Goal: Task Accomplishment & Management: Manage account settings

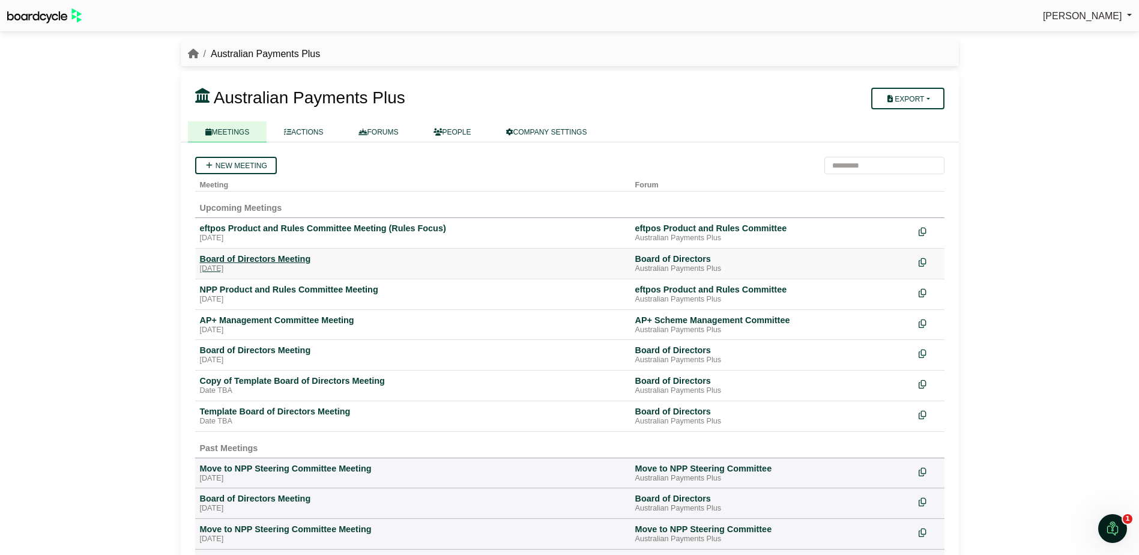
click at [348, 266] on div "[DATE]" at bounding box center [413, 269] width 426 height 10
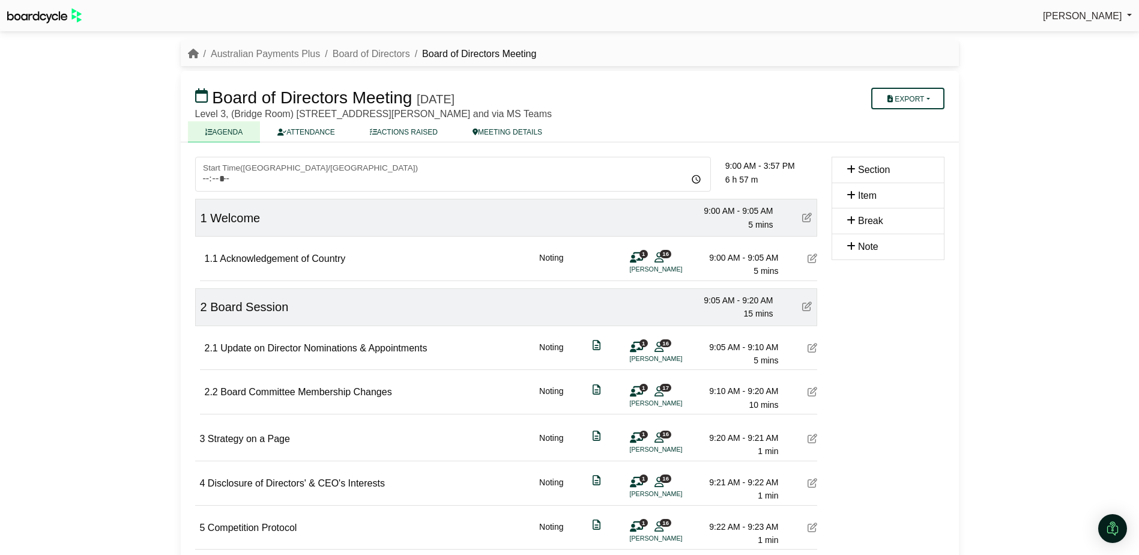
click at [807, 258] on icon at bounding box center [812, 258] width 10 height 10
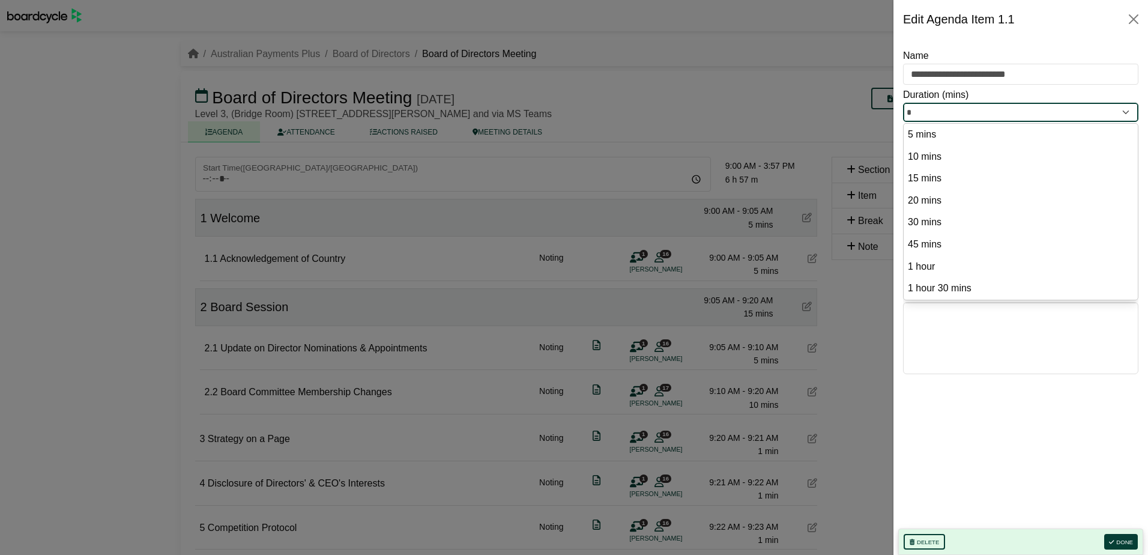
drag, startPoint x: 913, startPoint y: 110, endPoint x: 892, endPoint y: 106, distance: 21.3
click at [892, 106] on body "[PERSON_NAME] Sign Out Australian Payments Plus Board of Directors Board of Dir…" at bounding box center [574, 277] width 1148 height 555
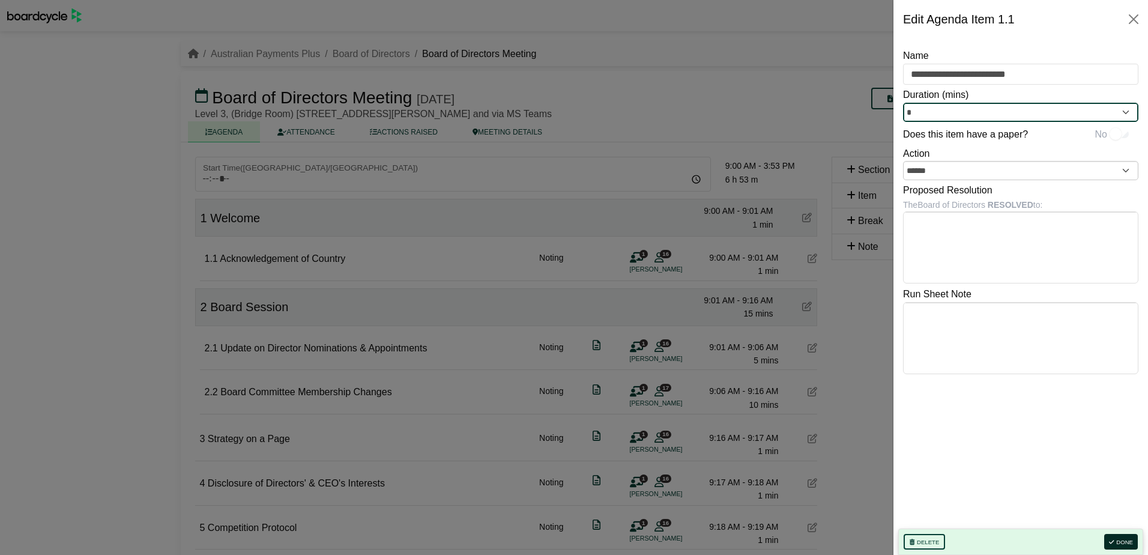
type input "*"
click at [1124, 537] on button "Done" at bounding box center [1121, 542] width 34 height 16
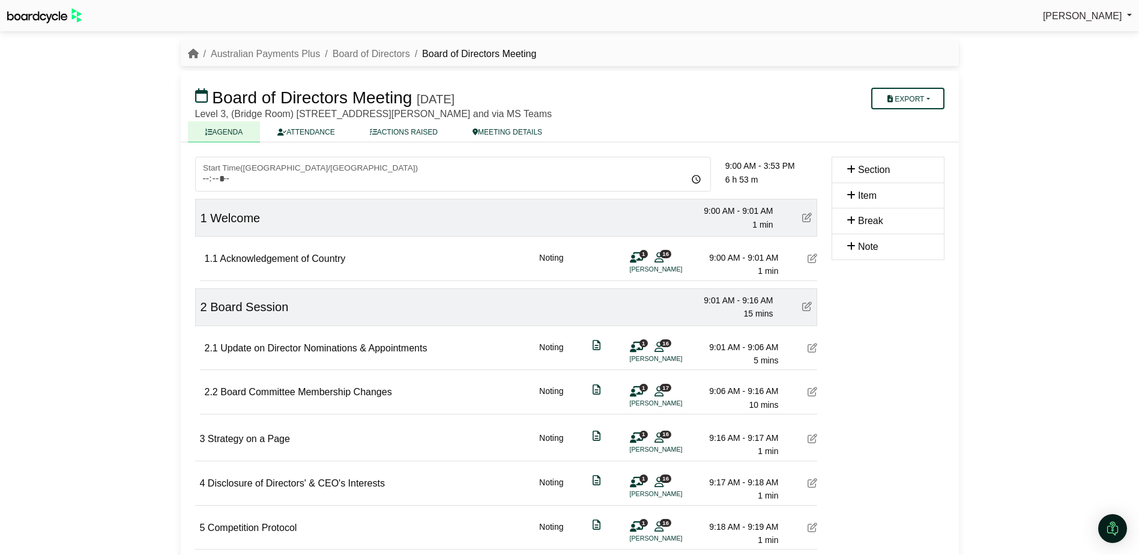
click at [808, 392] on icon at bounding box center [812, 392] width 10 height 10
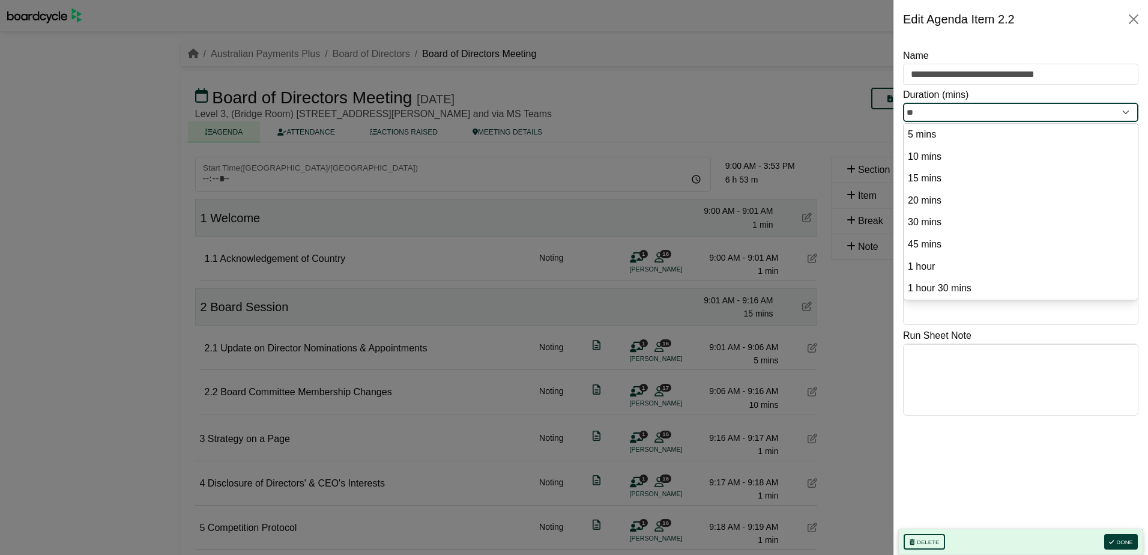
click at [946, 115] on input "**" at bounding box center [1020, 112] width 235 height 19
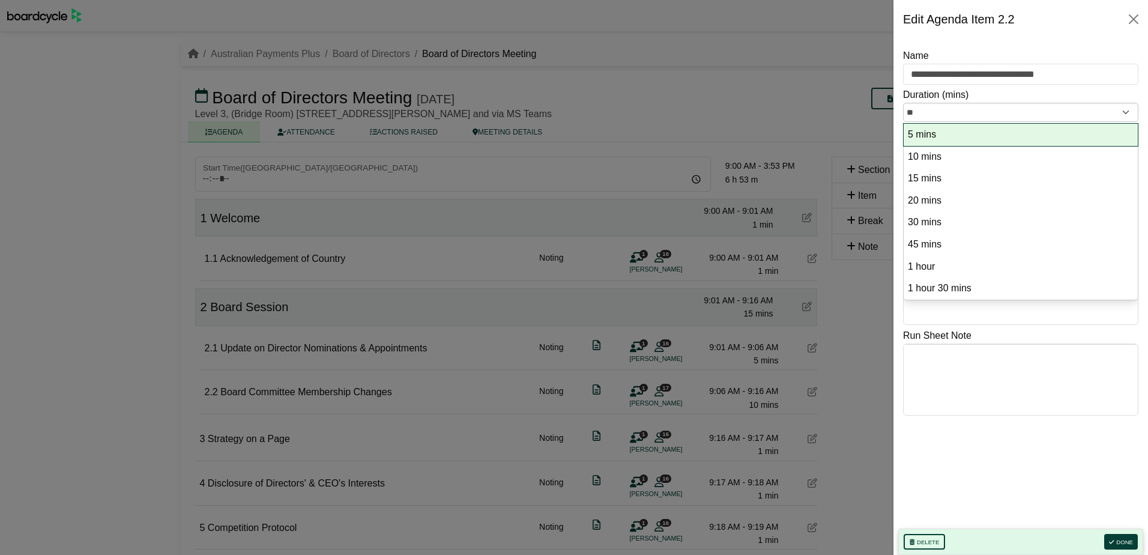
click at [928, 137] on option "5 mins" at bounding box center [1020, 135] width 228 height 16
type input "*"
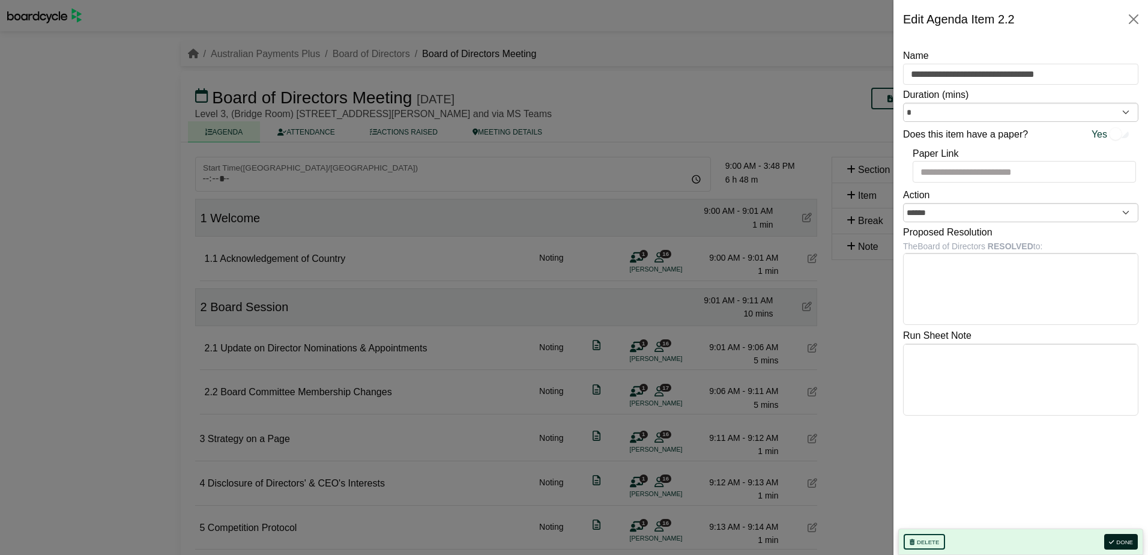
click at [1120, 536] on button "Done" at bounding box center [1121, 542] width 34 height 16
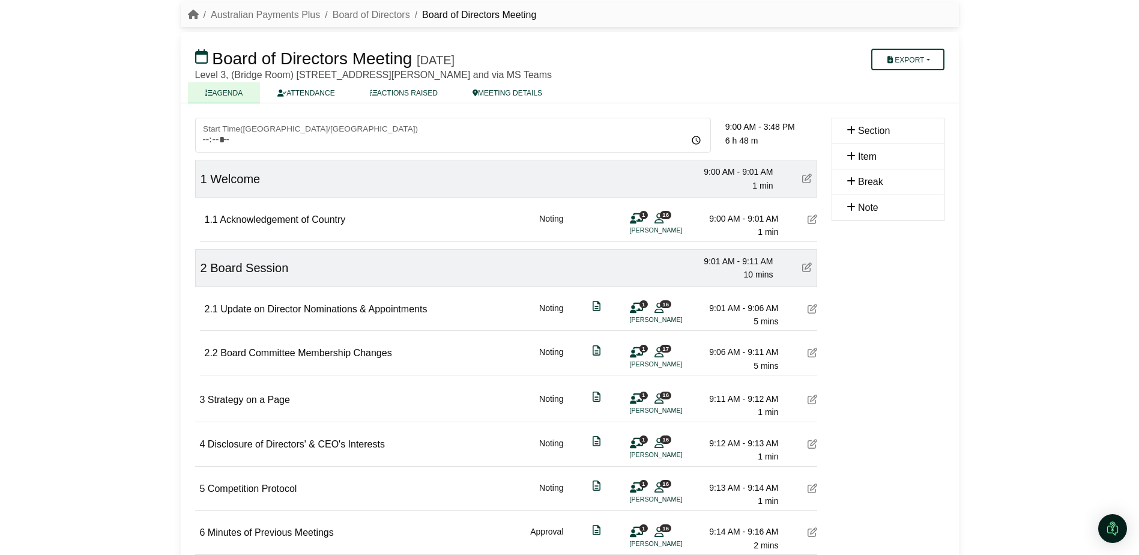
scroll to position [60, 0]
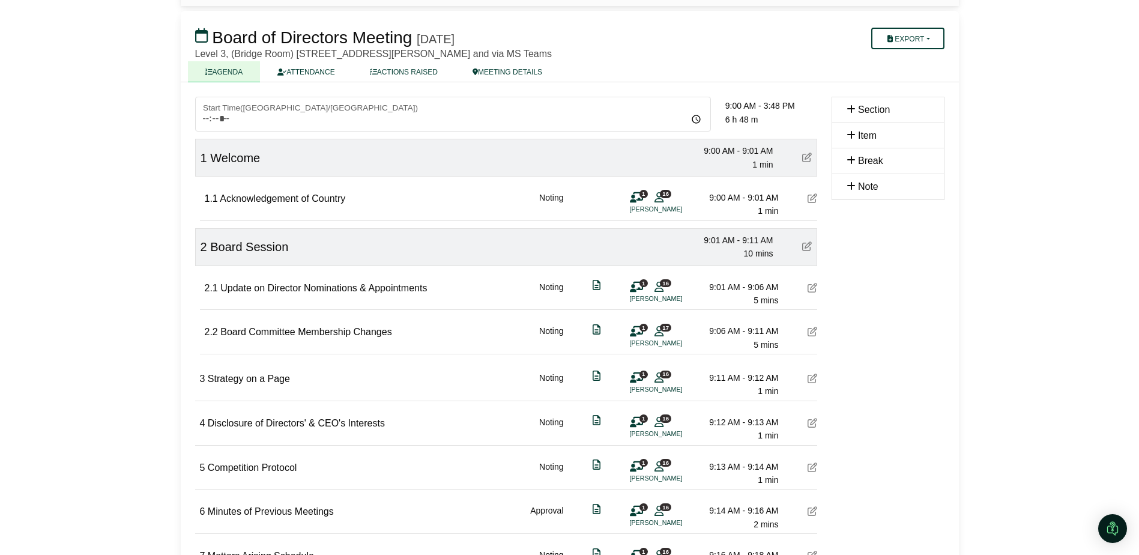
click at [816, 506] on icon at bounding box center [812, 511] width 10 height 10
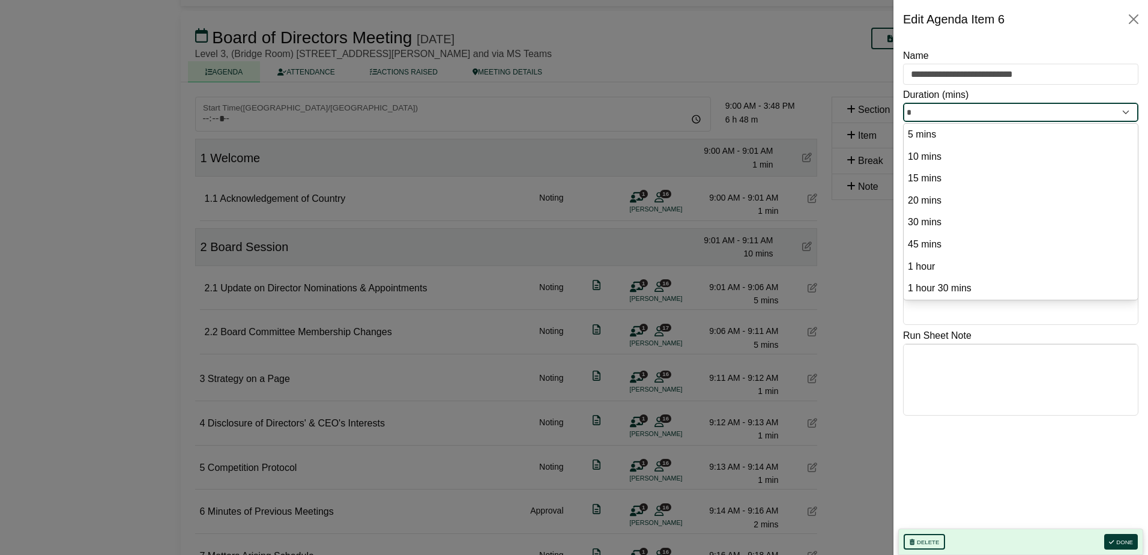
drag, startPoint x: 921, startPoint y: 107, endPoint x: 895, endPoint y: 103, distance: 26.1
click at [895, 103] on div "**********" at bounding box center [1020, 296] width 254 height 516
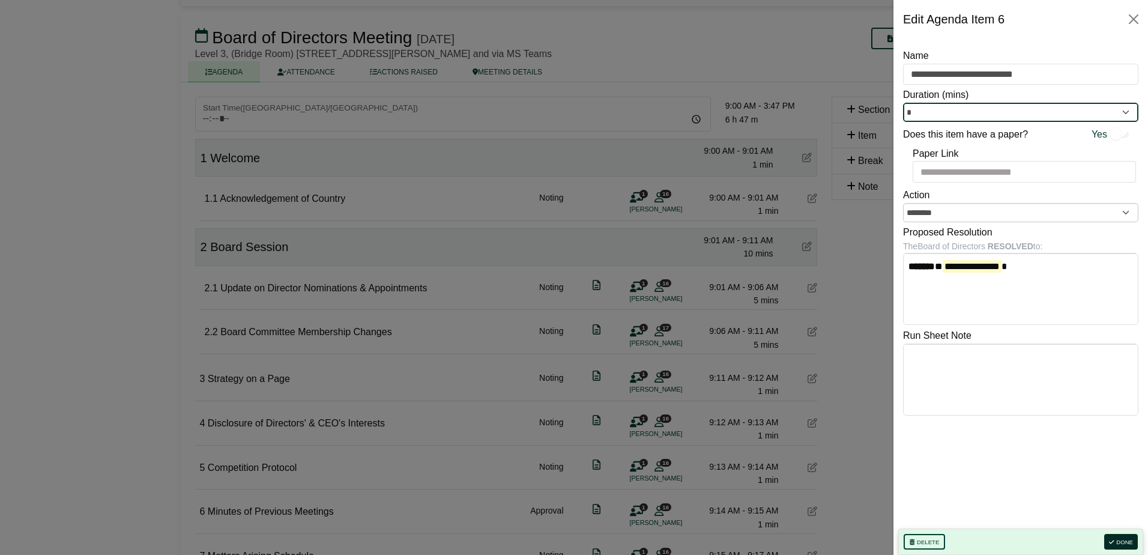
type input "*"
click at [1106, 540] on button "Done" at bounding box center [1121, 542] width 34 height 16
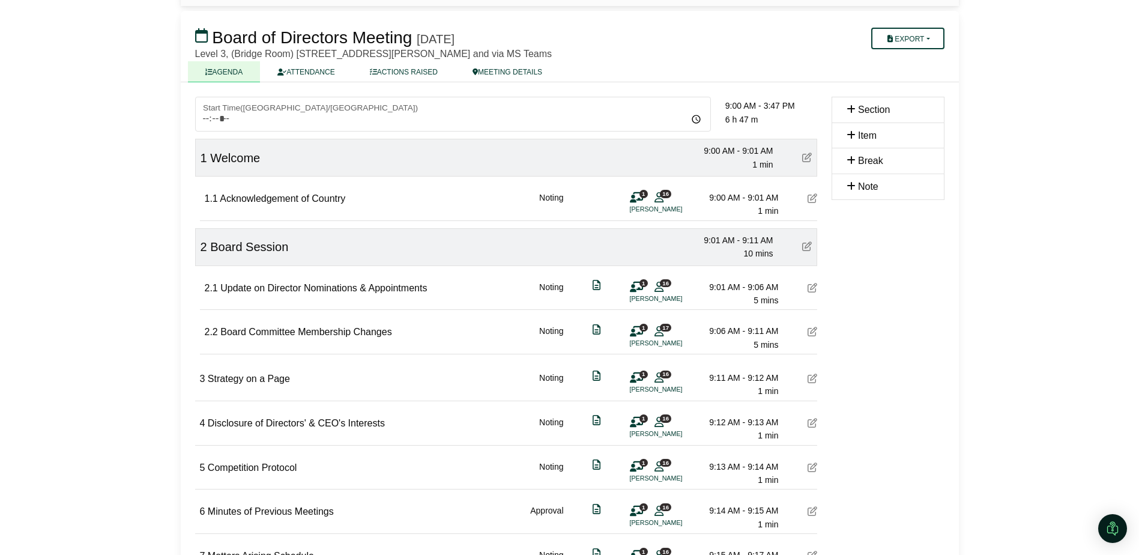
scroll to position [120, 0]
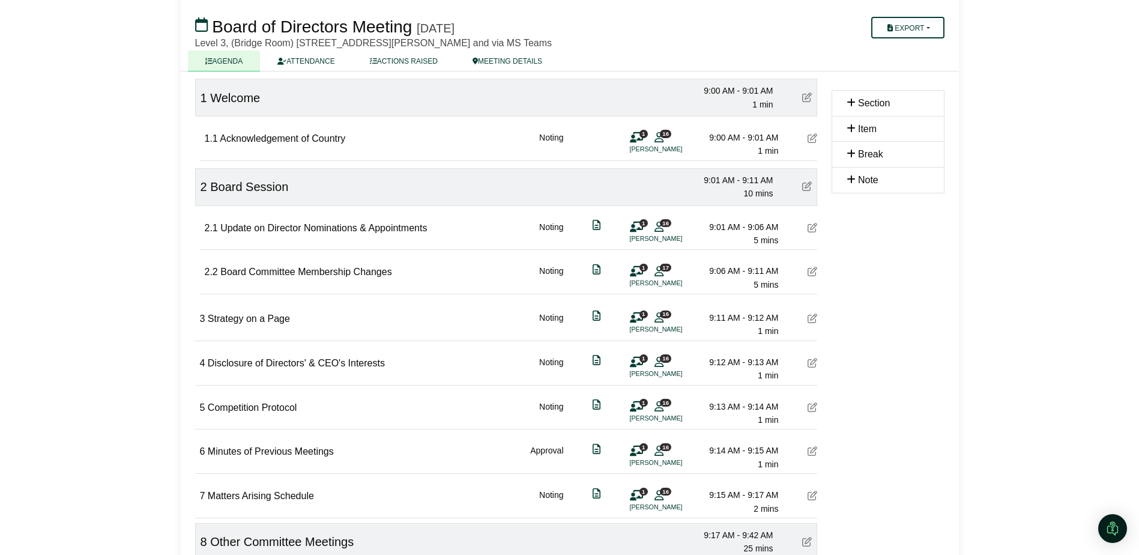
click at [812, 496] on icon at bounding box center [812, 495] width 10 height 10
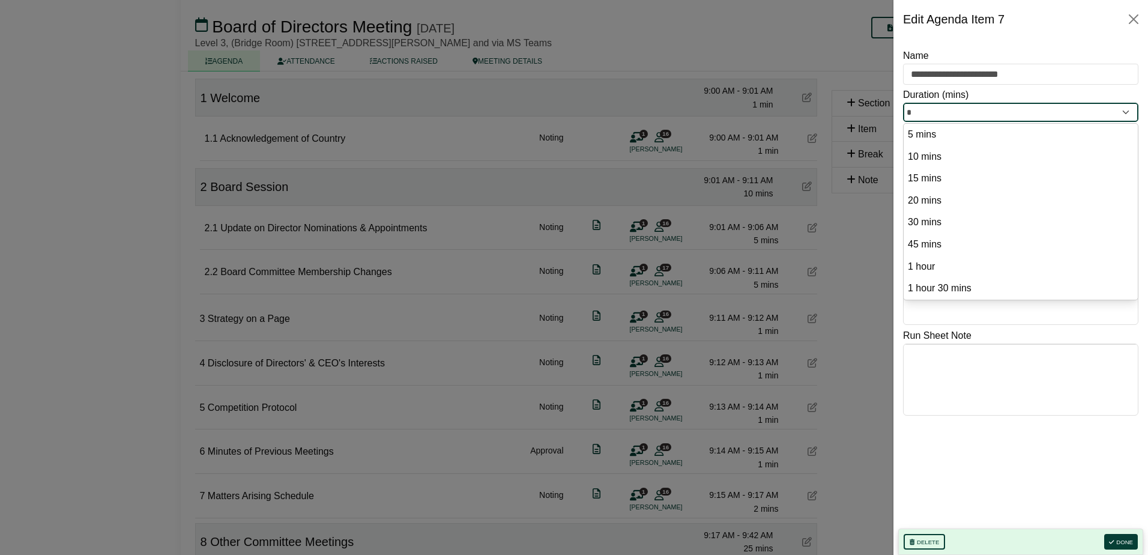
drag, startPoint x: 916, startPoint y: 114, endPoint x: 885, endPoint y: 115, distance: 31.2
click at [885, 115] on body "[PERSON_NAME] Sign Out Australian Payments Plus Board of Directors Board of Dir…" at bounding box center [574, 157] width 1148 height 555
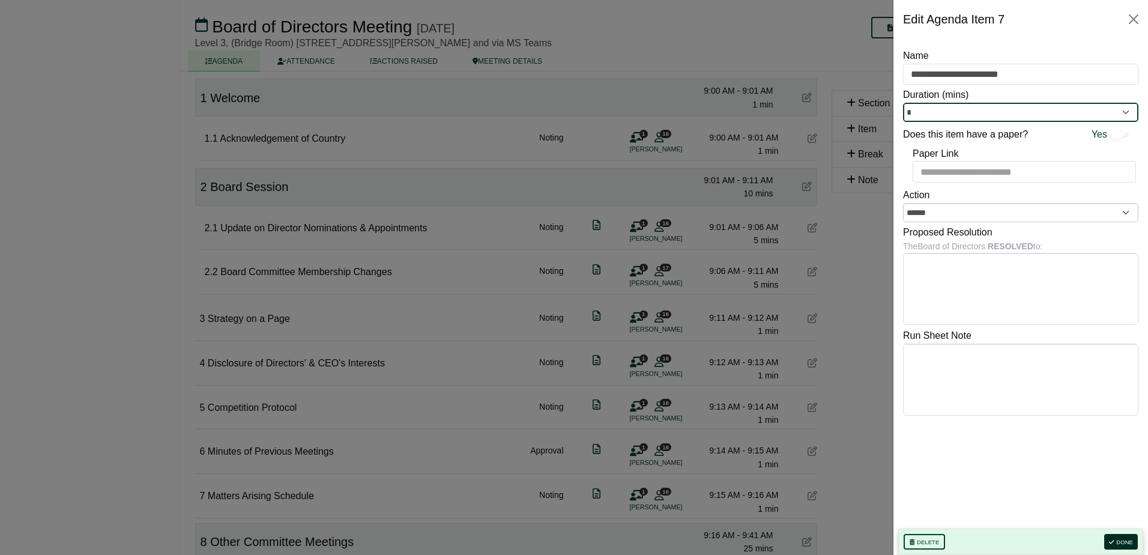
type input "*"
click at [1123, 537] on button "Done" at bounding box center [1121, 542] width 34 height 16
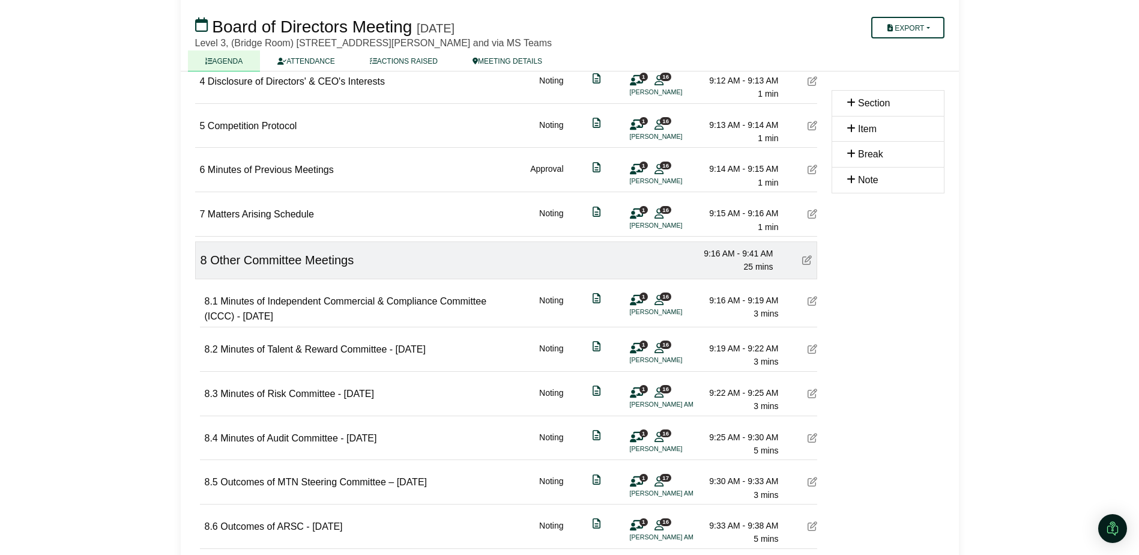
scroll to position [420, 0]
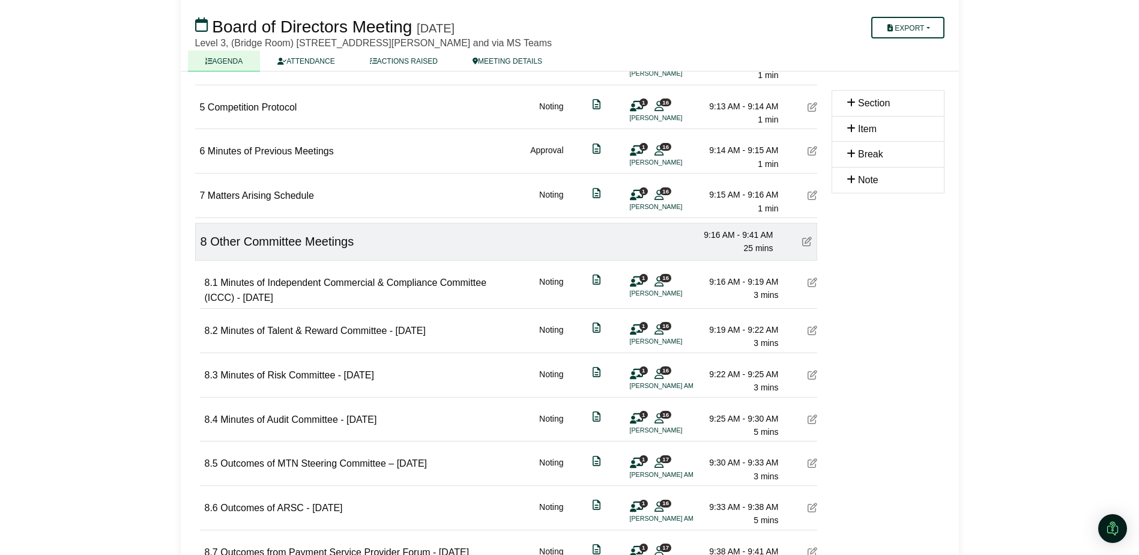
click at [812, 421] on icon at bounding box center [812, 419] width 10 height 10
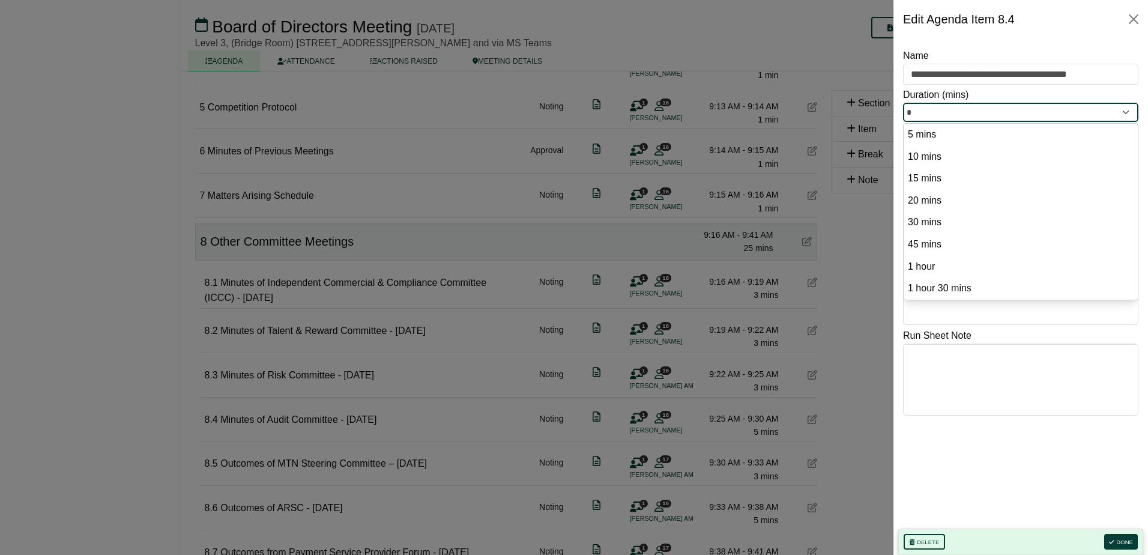
drag, startPoint x: 918, startPoint y: 109, endPoint x: 880, endPoint y: 109, distance: 37.8
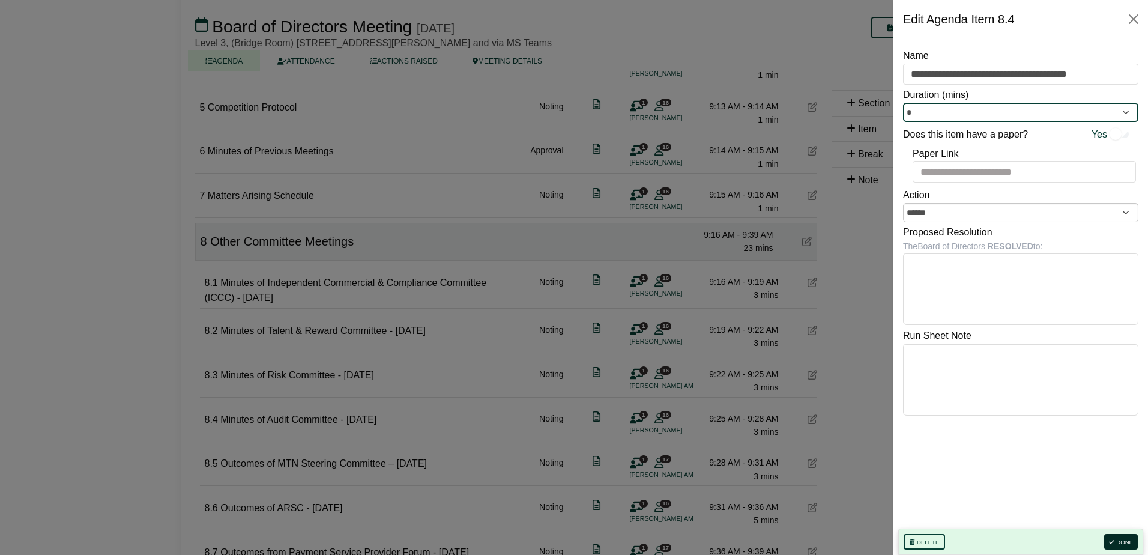
type input "*"
click at [1113, 539] on icon "button" at bounding box center [1111, 542] width 5 height 6
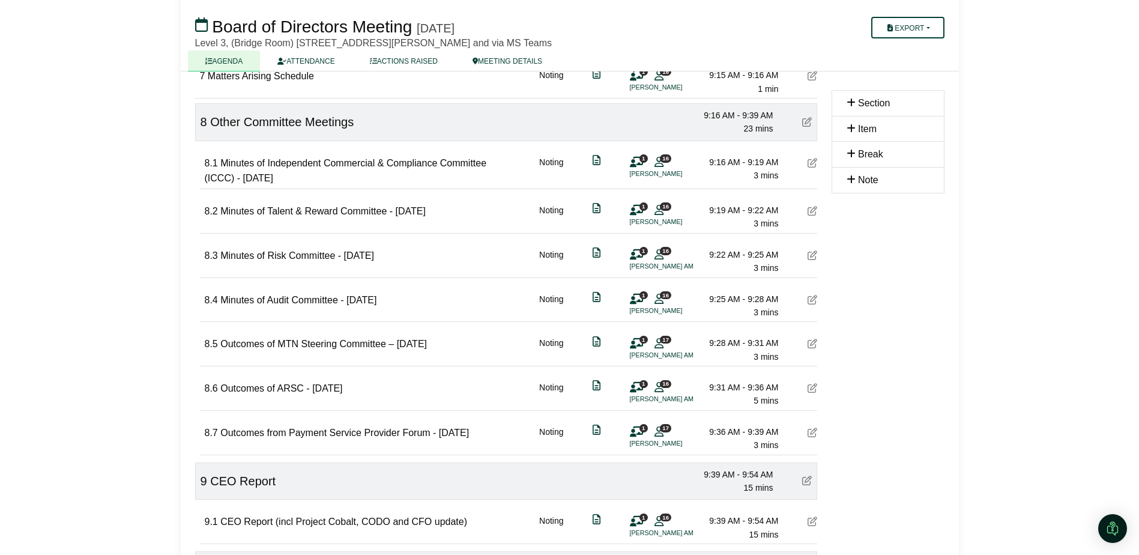
scroll to position [540, 0]
click at [808, 382] on div at bounding box center [812, 388] width 10 height 16
click at [813, 387] on icon at bounding box center [812, 387] width 10 height 10
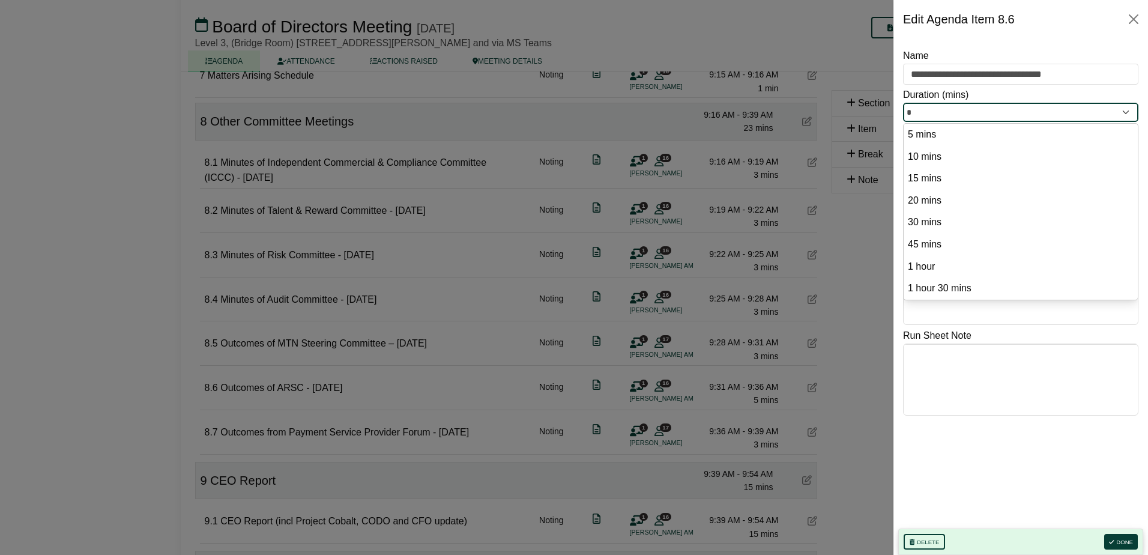
drag, startPoint x: 920, startPoint y: 110, endPoint x: 887, endPoint y: 110, distance: 33.0
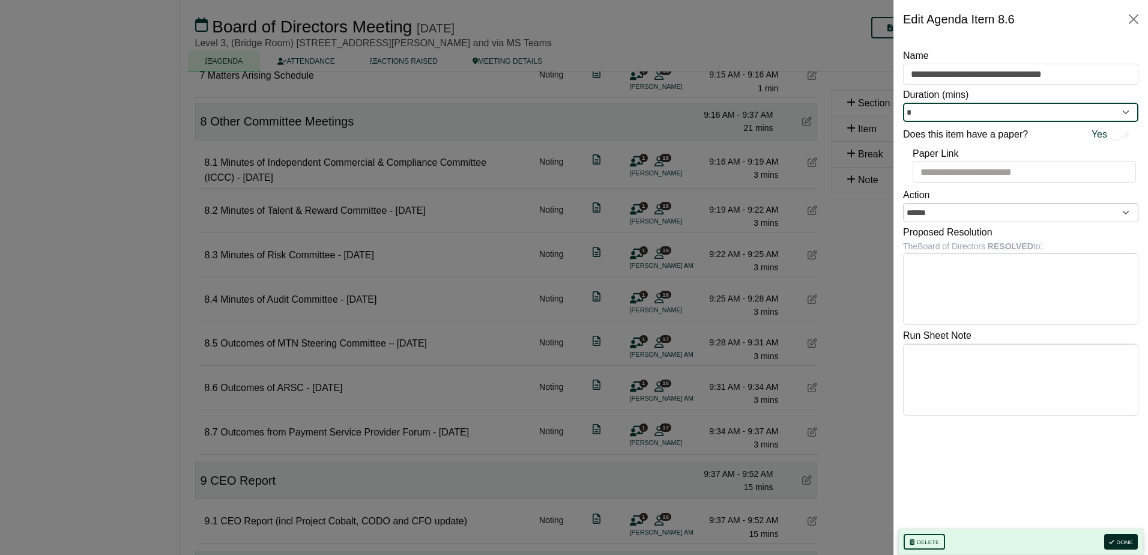
type input "*"
click at [1120, 540] on button "Done" at bounding box center [1121, 542] width 34 height 16
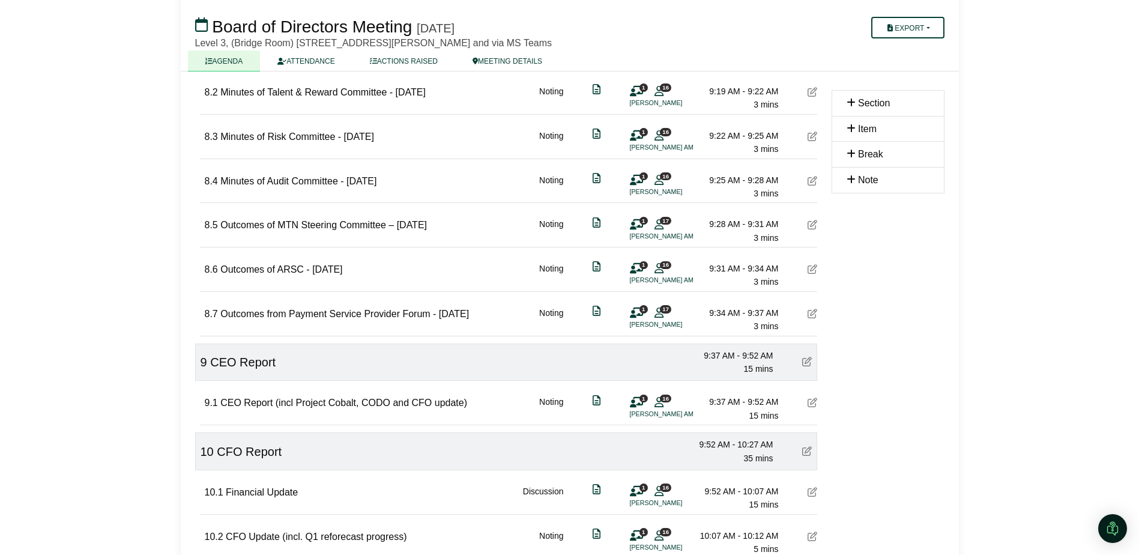
scroll to position [660, 0]
click at [805, 358] on icon at bounding box center [807, 360] width 10 height 10
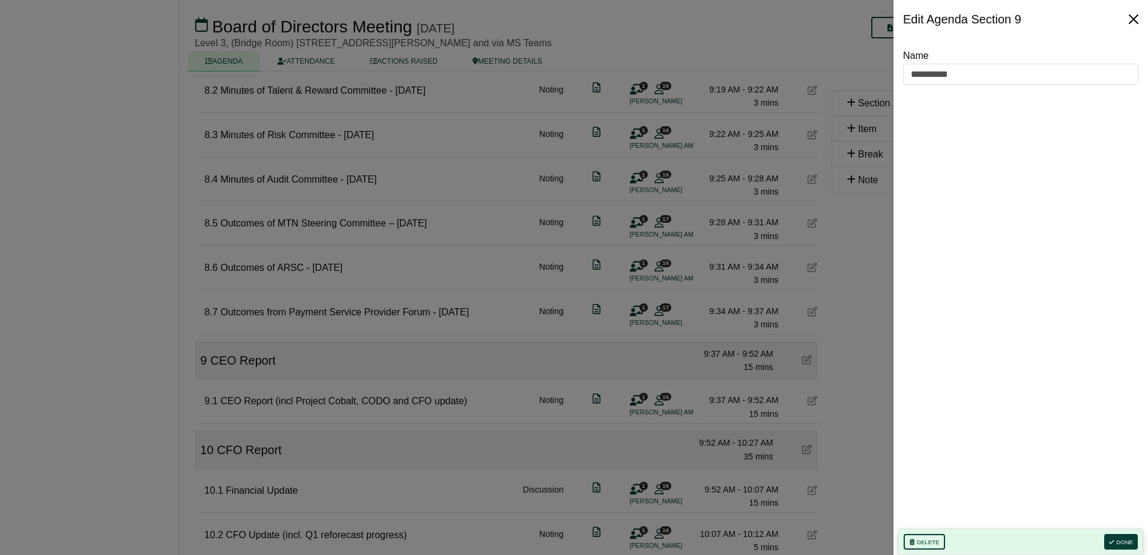
click at [1138, 20] on button "Close" at bounding box center [1133, 19] width 19 height 19
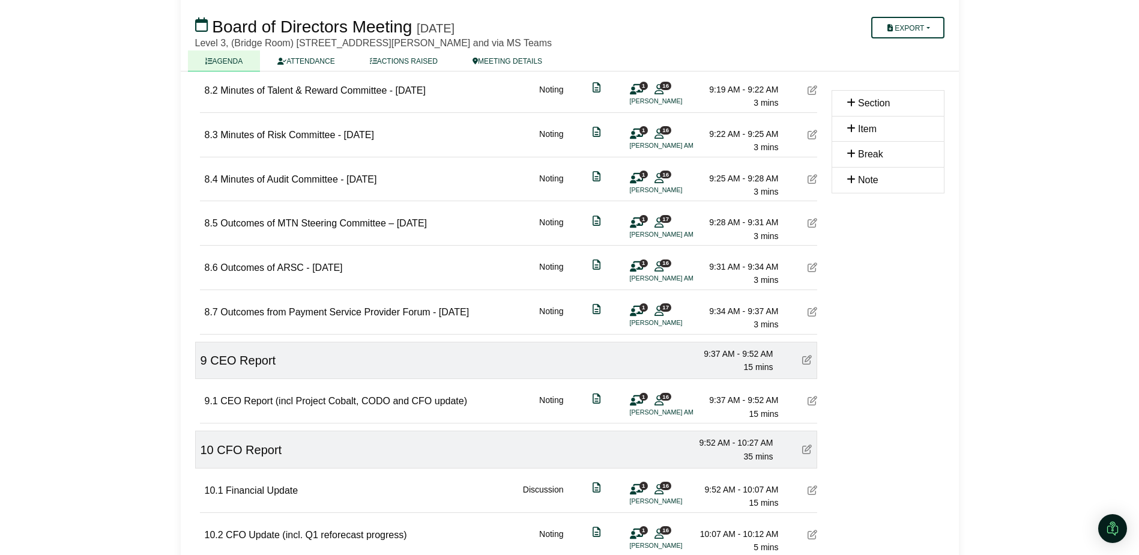
click at [811, 398] on icon at bounding box center [812, 401] width 10 height 10
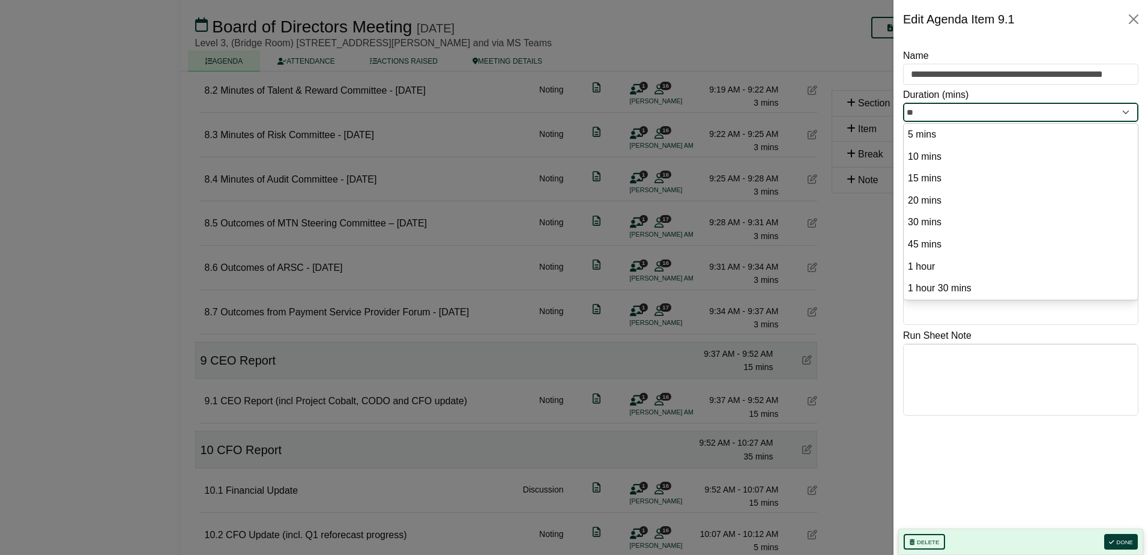
drag, startPoint x: 930, startPoint y: 109, endPoint x: 907, endPoint y: 108, distance: 23.4
click at [907, 108] on input "**" at bounding box center [1020, 112] width 235 height 19
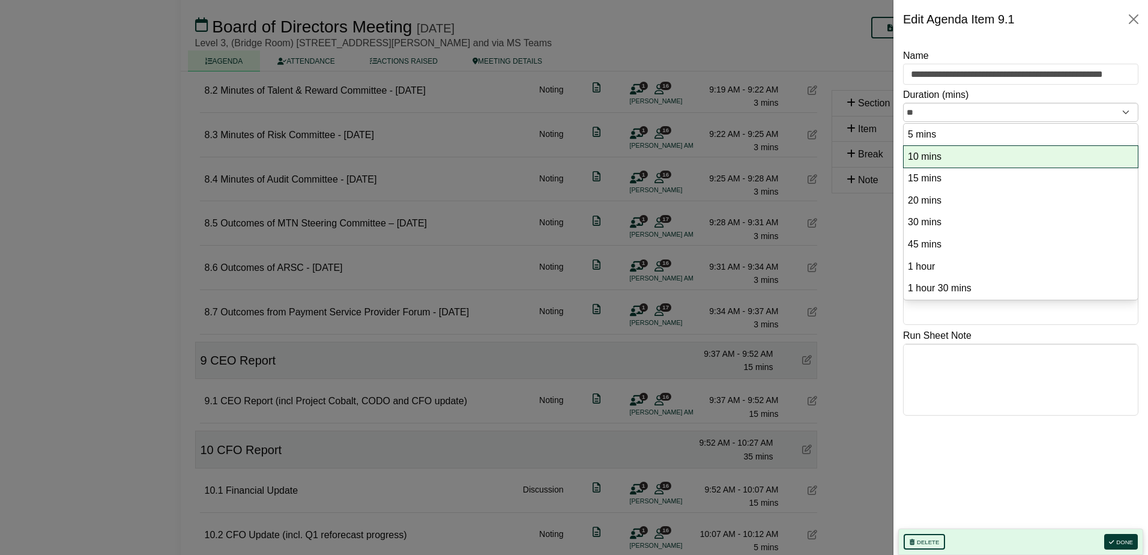
click at [926, 158] on option "10 mins" at bounding box center [1020, 157] width 228 height 16
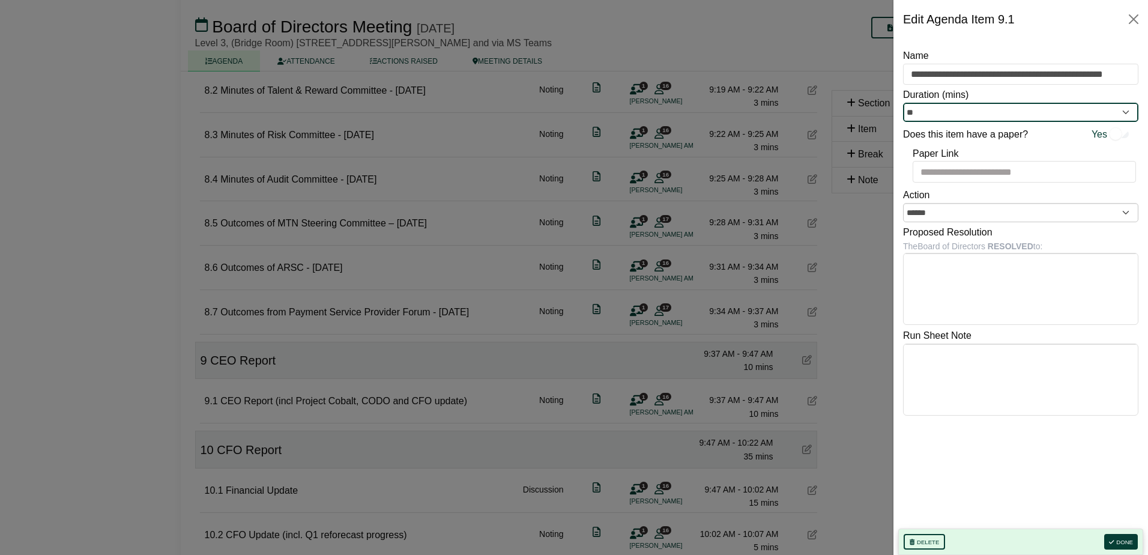
type input "**"
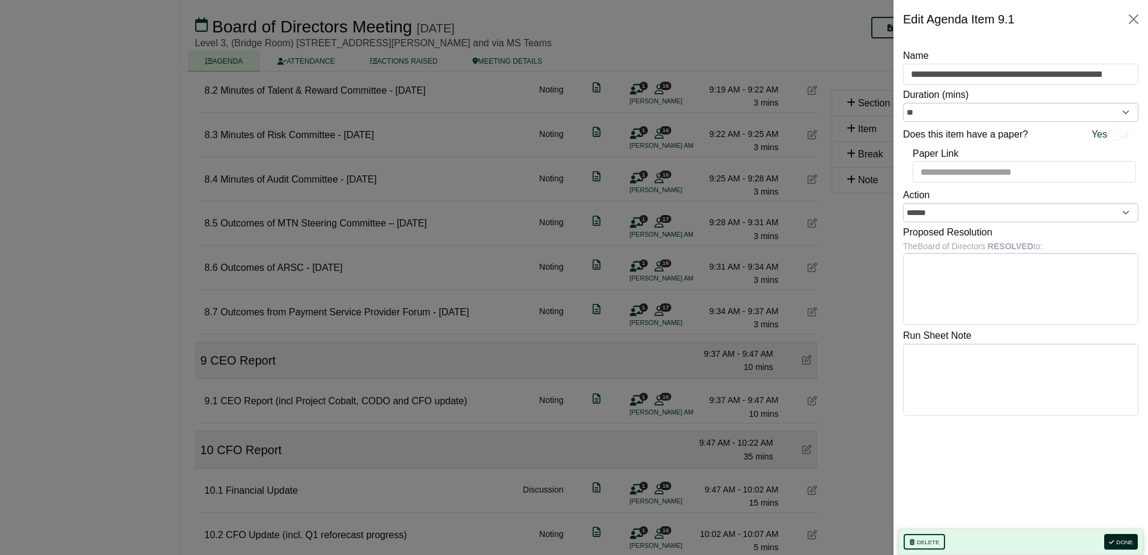
click at [1121, 543] on button "Done" at bounding box center [1121, 542] width 34 height 16
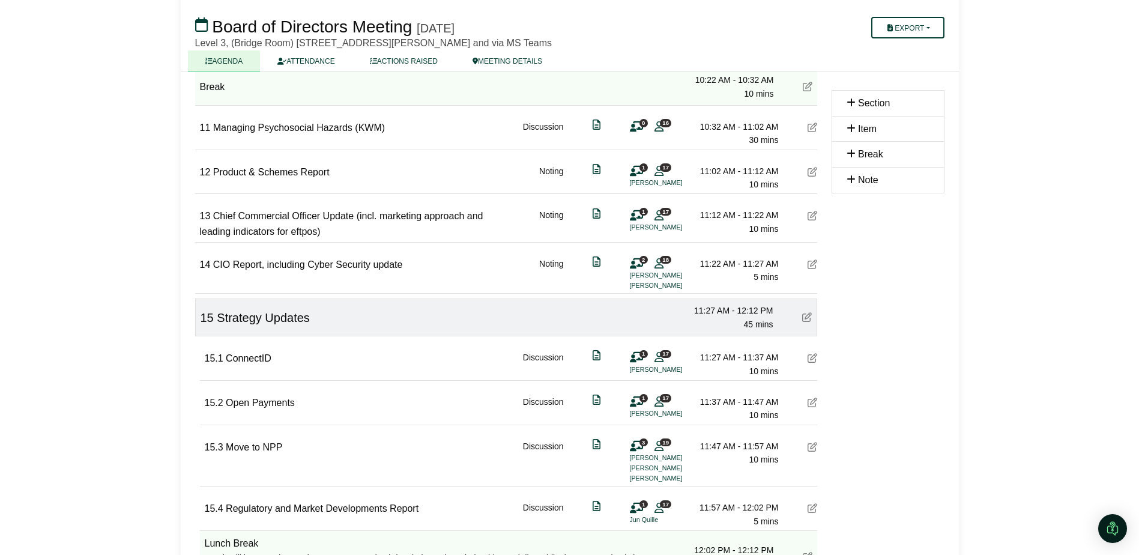
scroll to position [1260, 0]
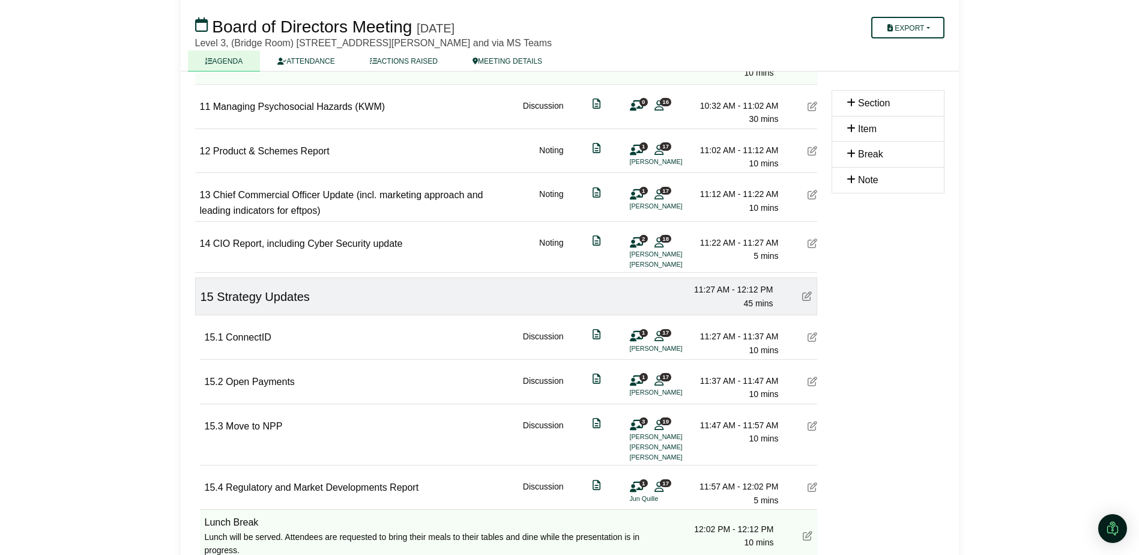
click at [811, 337] on icon at bounding box center [812, 337] width 10 height 10
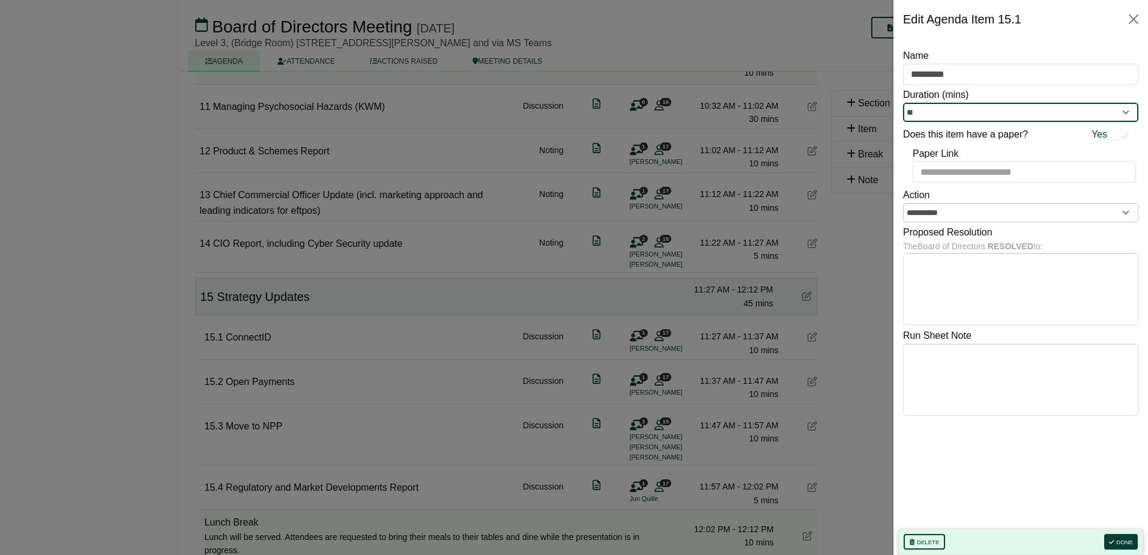
click at [973, 112] on input "**" at bounding box center [1020, 112] width 235 height 19
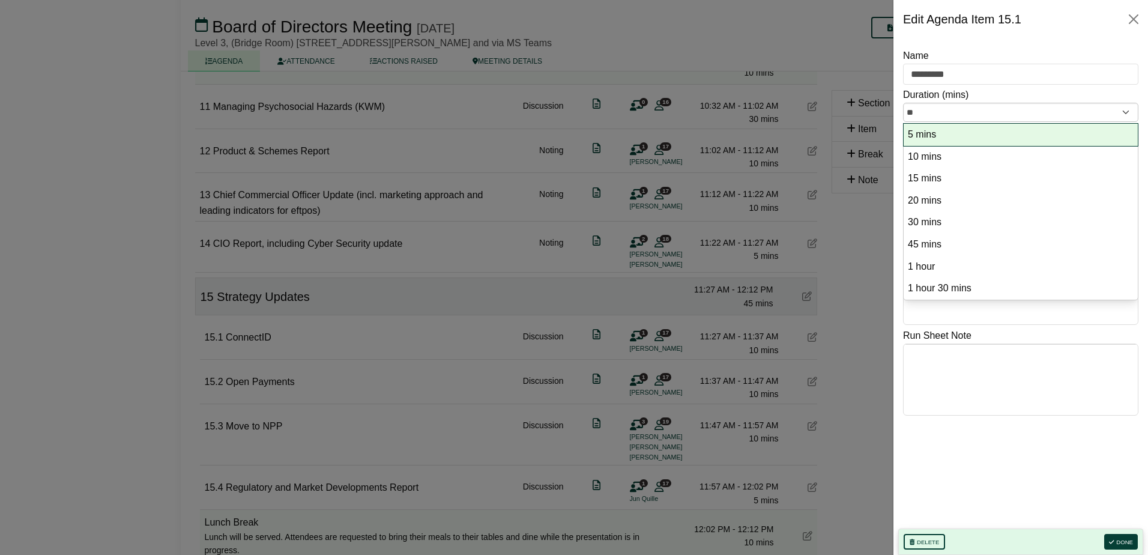
click at [968, 130] on option "5 mins" at bounding box center [1020, 135] width 228 height 16
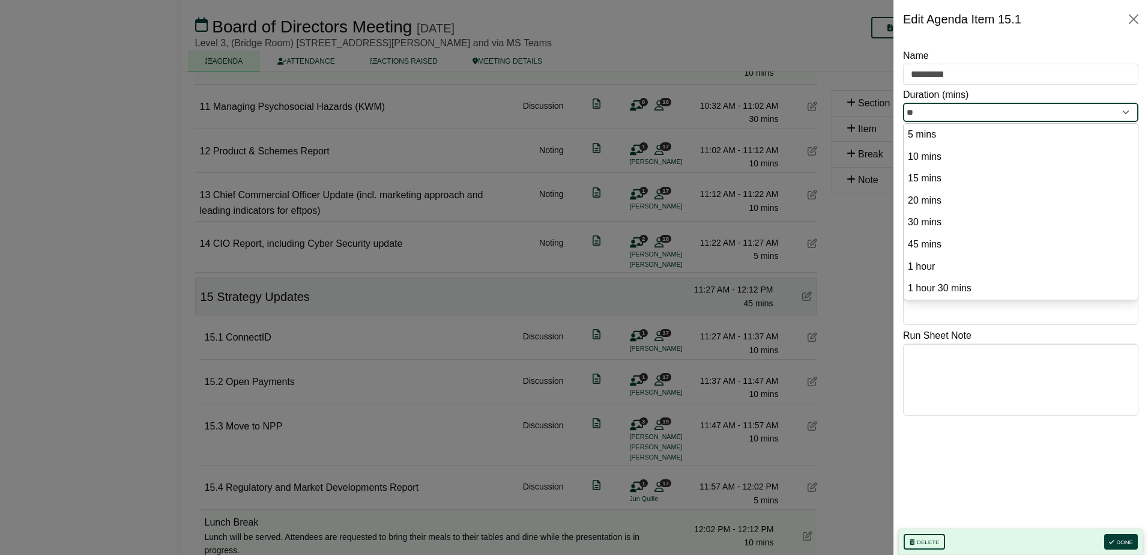
type input "*"
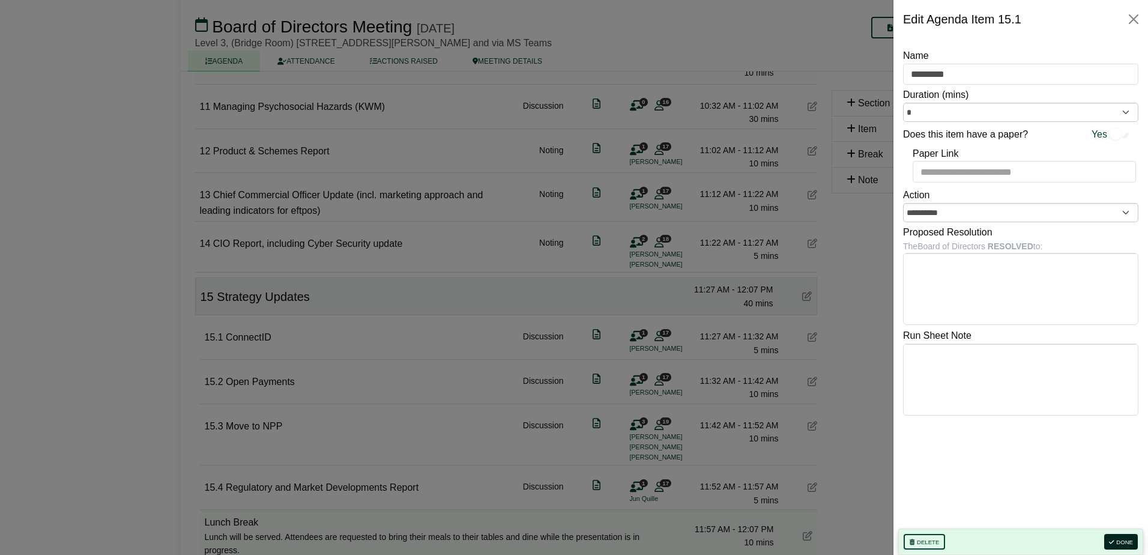
click at [1119, 540] on button "Done" at bounding box center [1121, 542] width 34 height 16
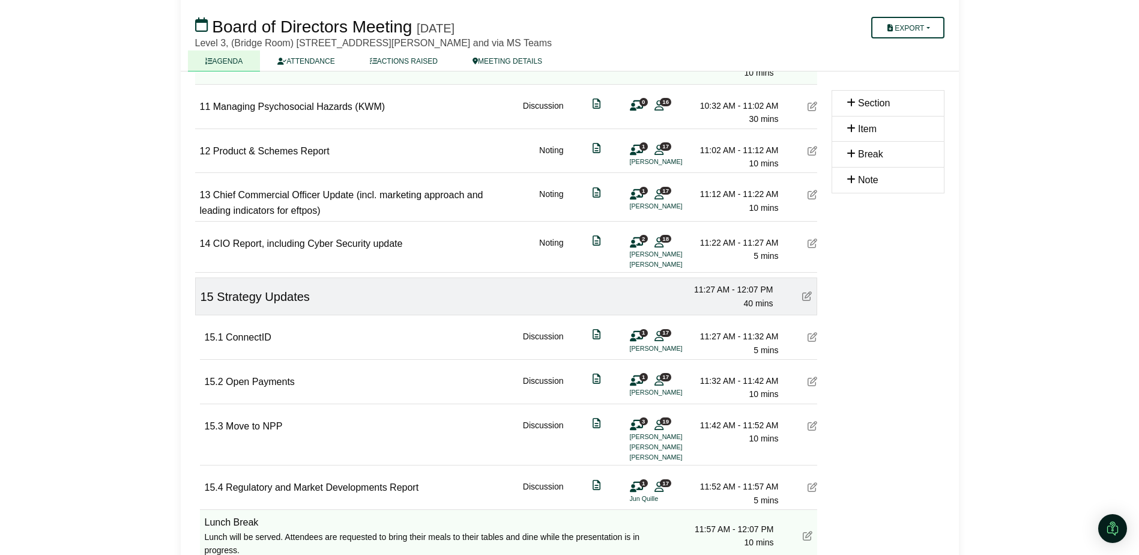
click at [813, 382] on icon at bounding box center [812, 381] width 10 height 10
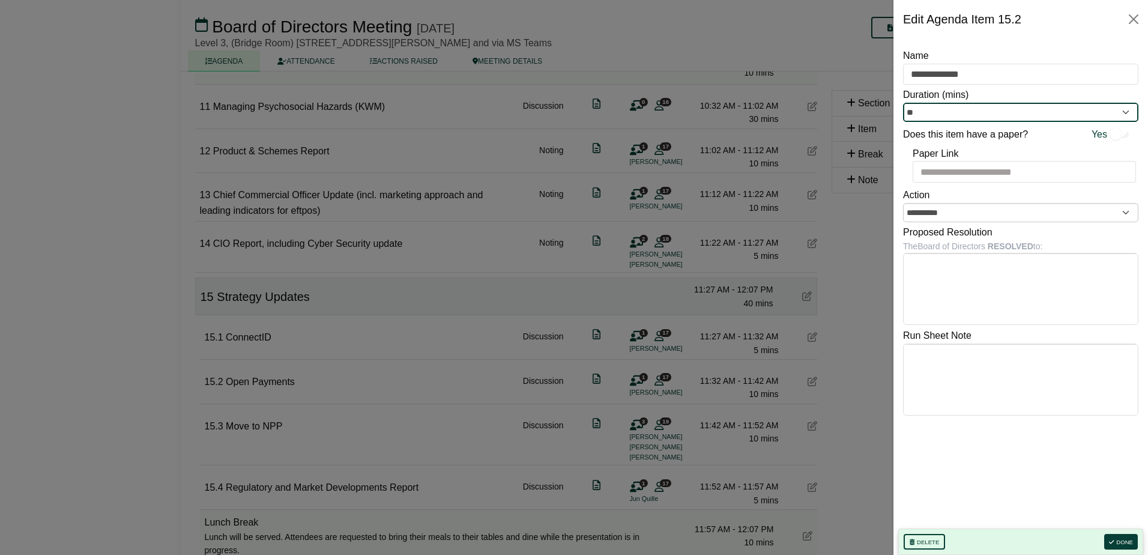
click at [988, 110] on input "**" at bounding box center [1020, 112] width 235 height 19
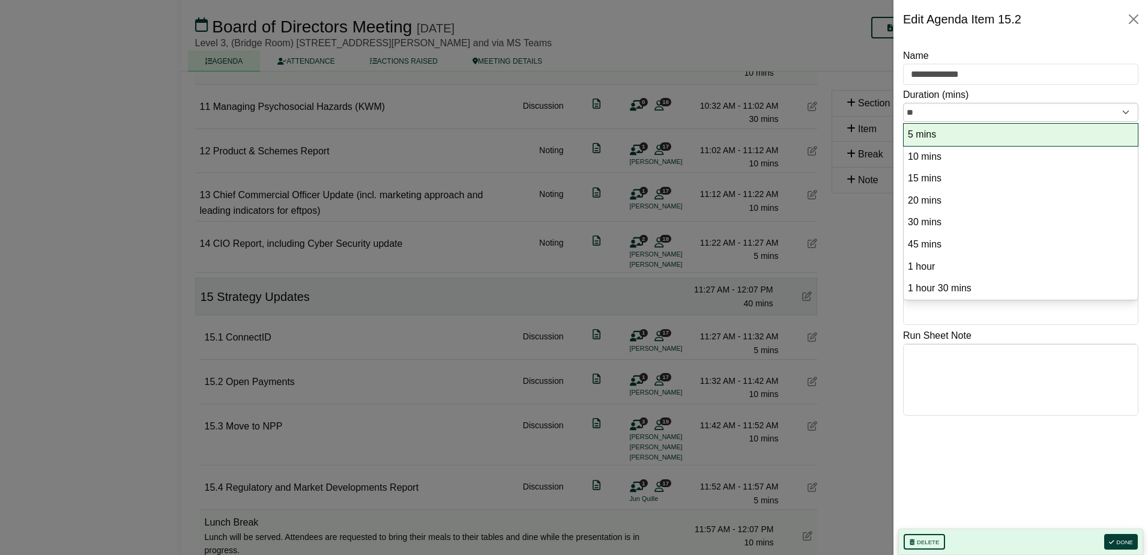
click at [978, 133] on option "5 mins" at bounding box center [1020, 135] width 228 height 16
type input "*"
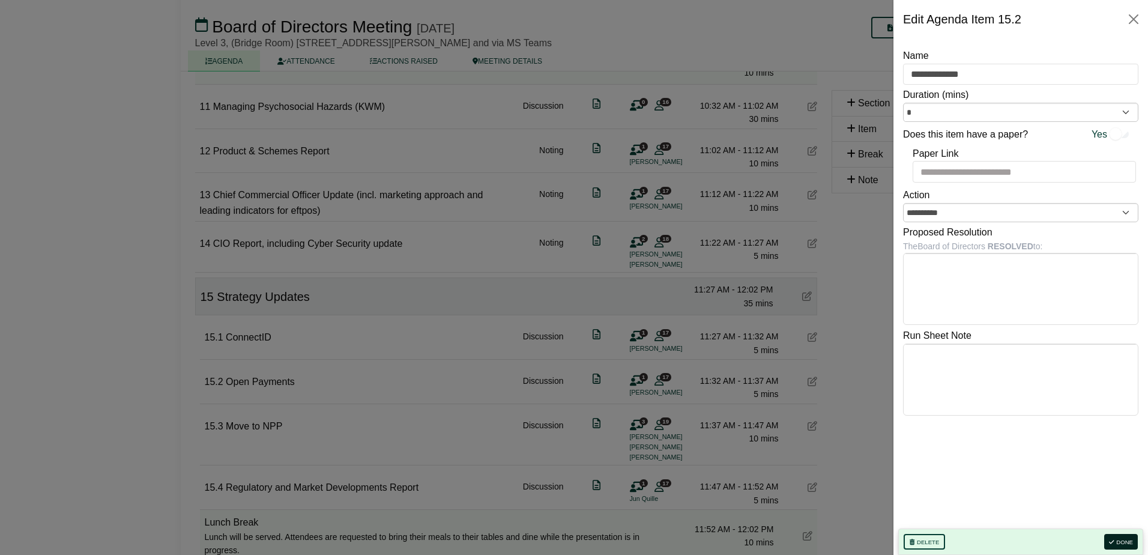
click at [1120, 538] on button "Done" at bounding box center [1121, 542] width 34 height 16
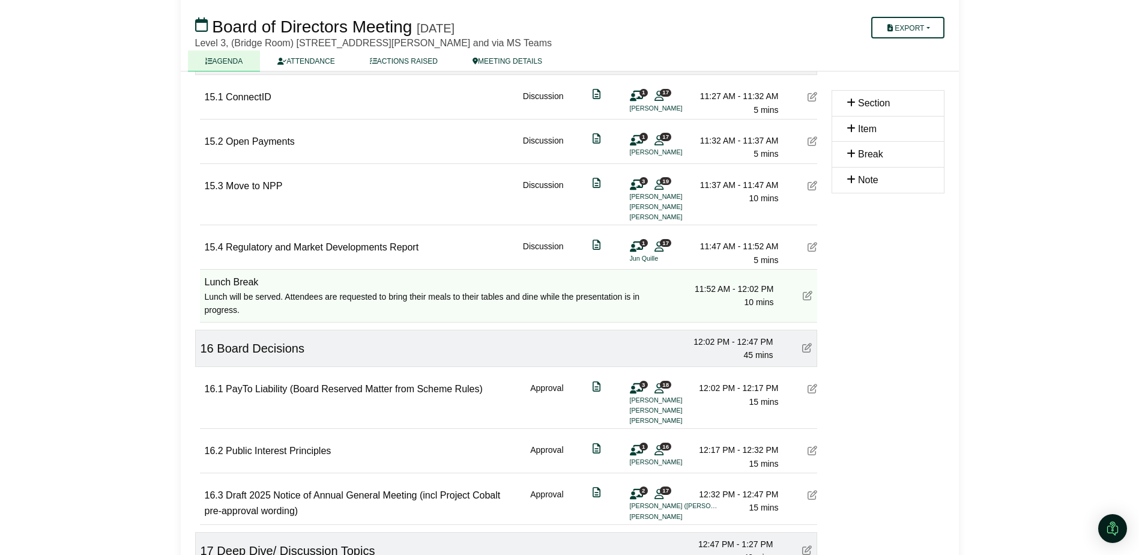
scroll to position [1560, 0]
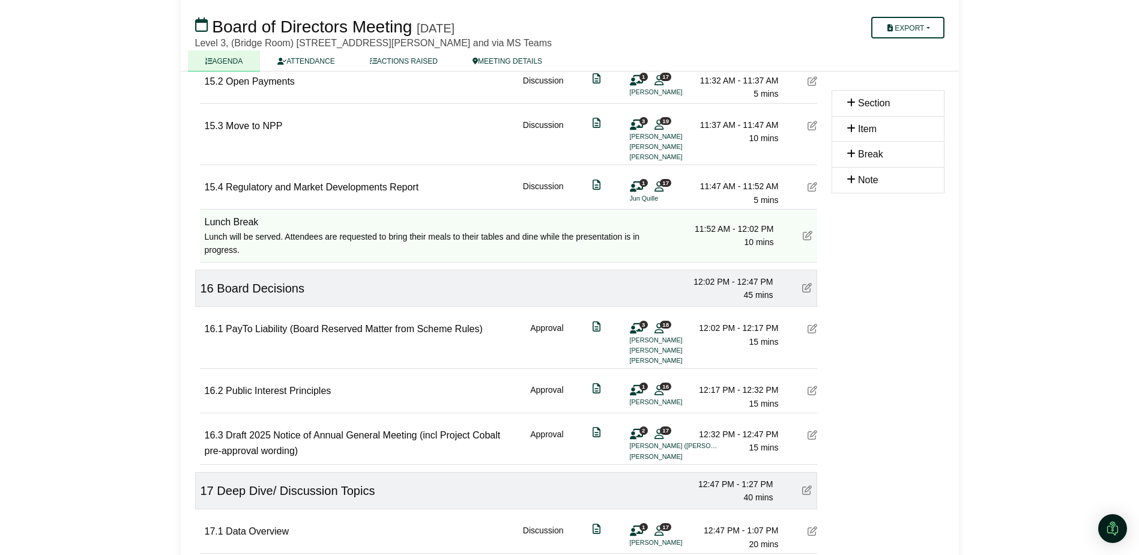
click at [805, 392] on div "16.2 Public Interest Principles Approval 1 16 [PERSON_NAME] 12:17 PM - 12:32 PM…" at bounding box center [511, 389] width 612 height 41
click at [810, 390] on icon at bounding box center [812, 390] width 10 height 10
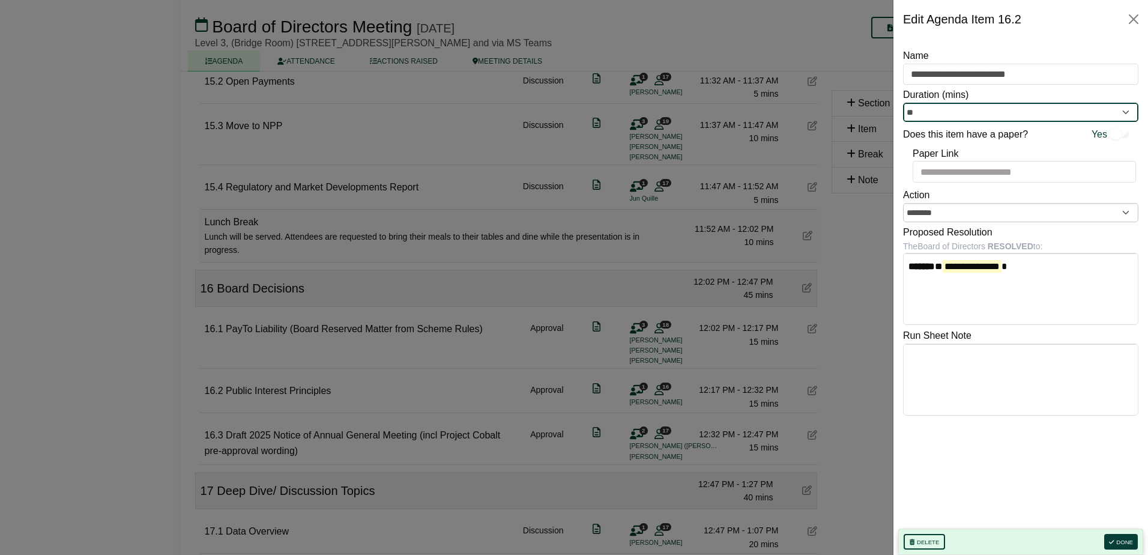
click at [927, 113] on input "**" at bounding box center [1020, 112] width 235 height 19
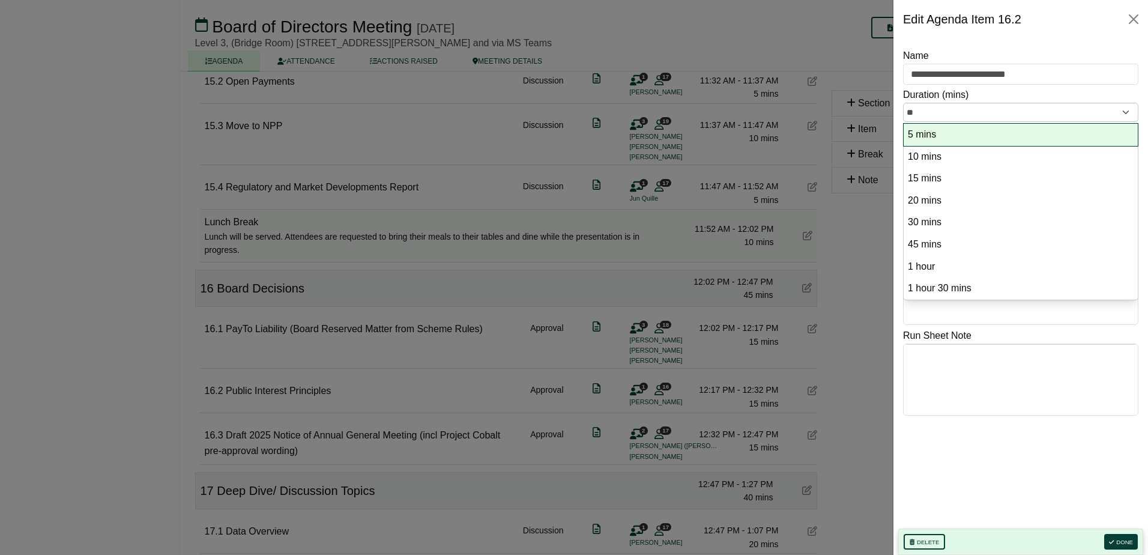
click at [939, 140] on option "5 mins" at bounding box center [1020, 135] width 228 height 16
type input "*"
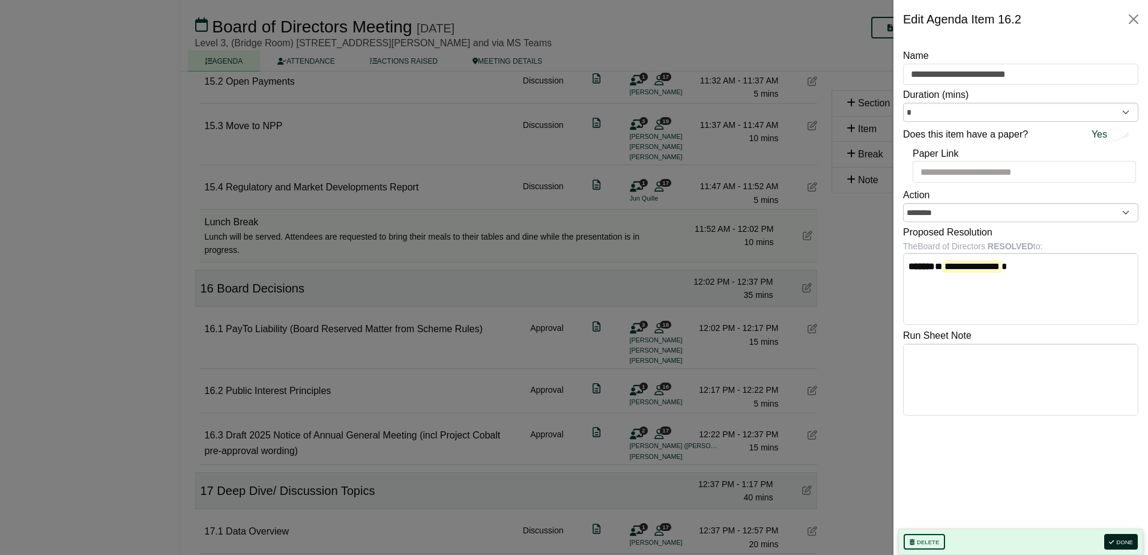
click at [1121, 539] on button "Done" at bounding box center [1121, 542] width 34 height 16
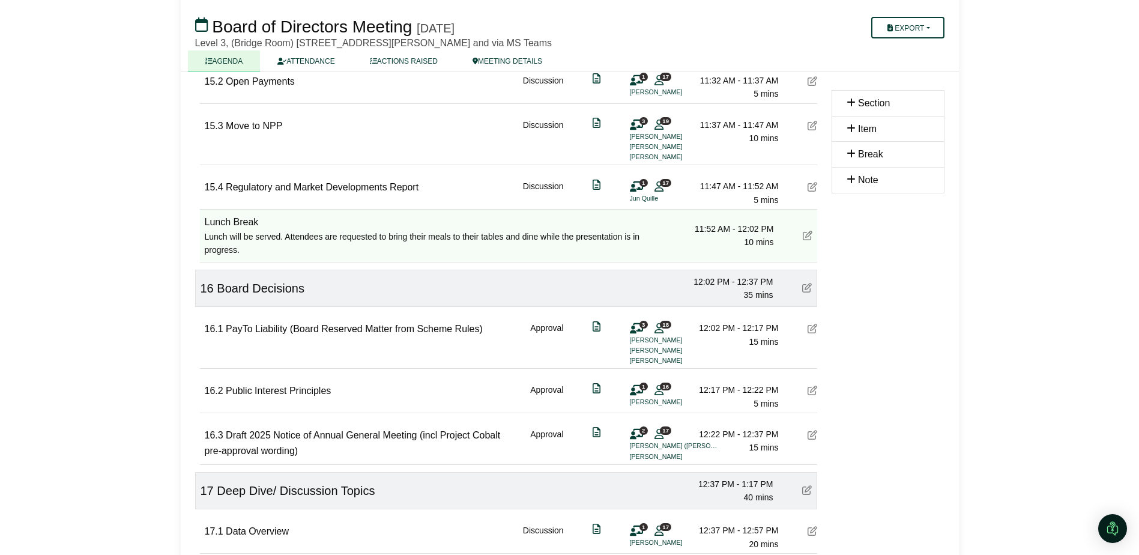
click at [813, 432] on icon at bounding box center [812, 435] width 10 height 10
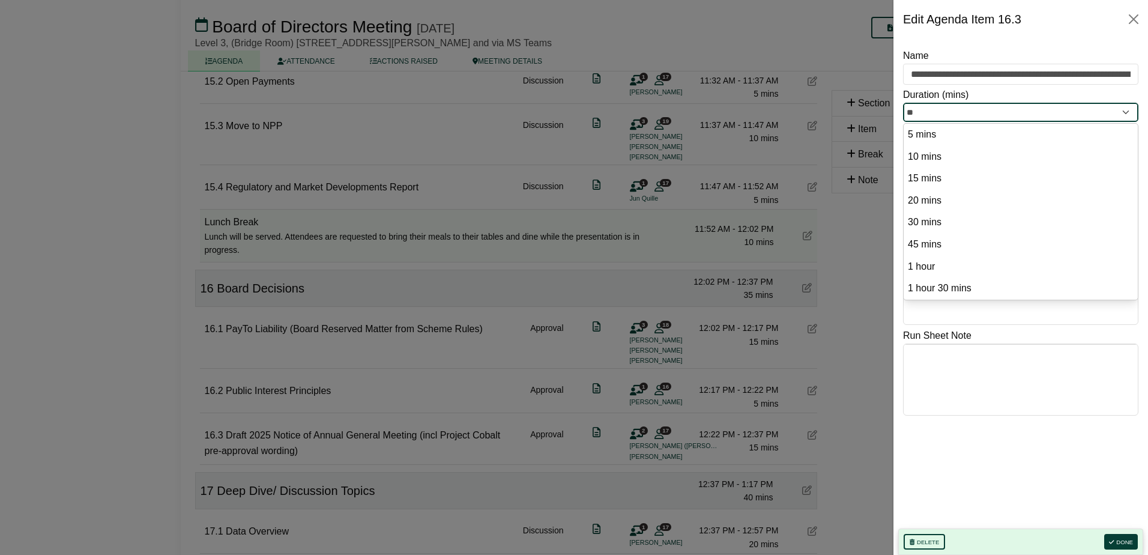
click at [981, 107] on input "**" at bounding box center [1020, 112] width 235 height 19
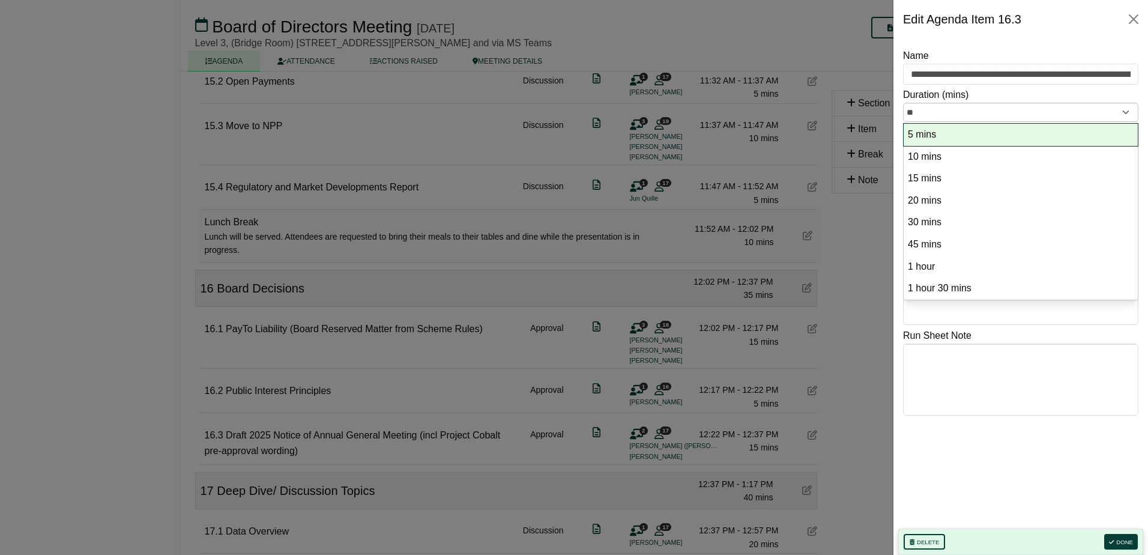
click at [962, 131] on option "5 mins" at bounding box center [1020, 135] width 228 height 16
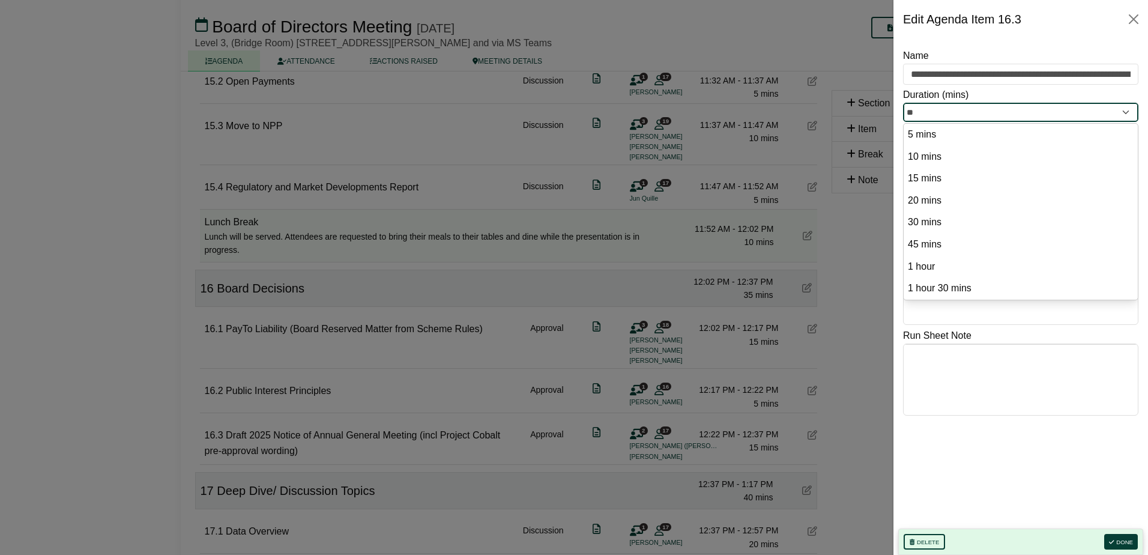
type input "*"
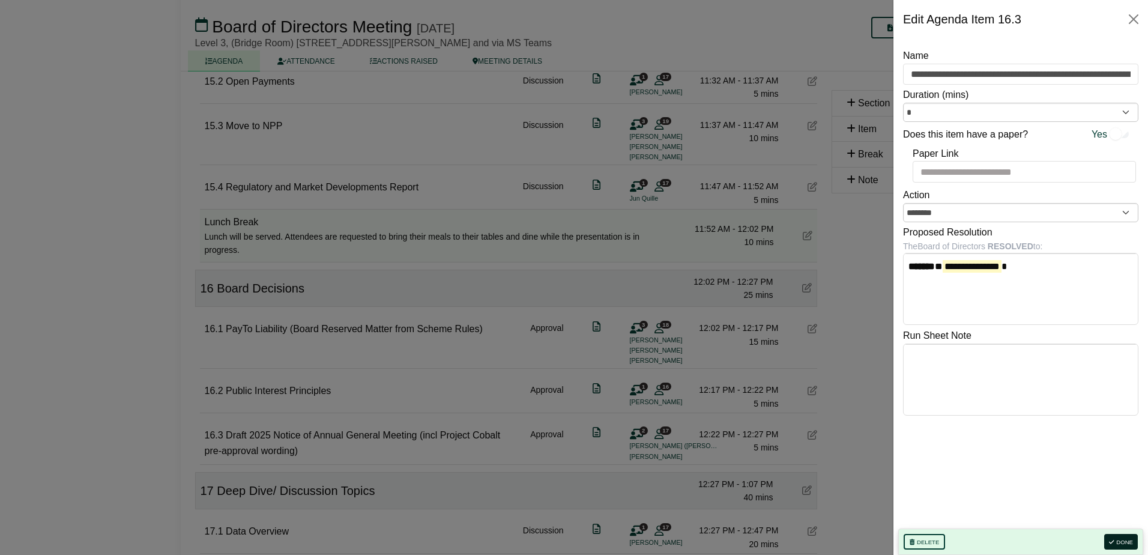
click at [1117, 535] on button "Done" at bounding box center [1121, 542] width 34 height 16
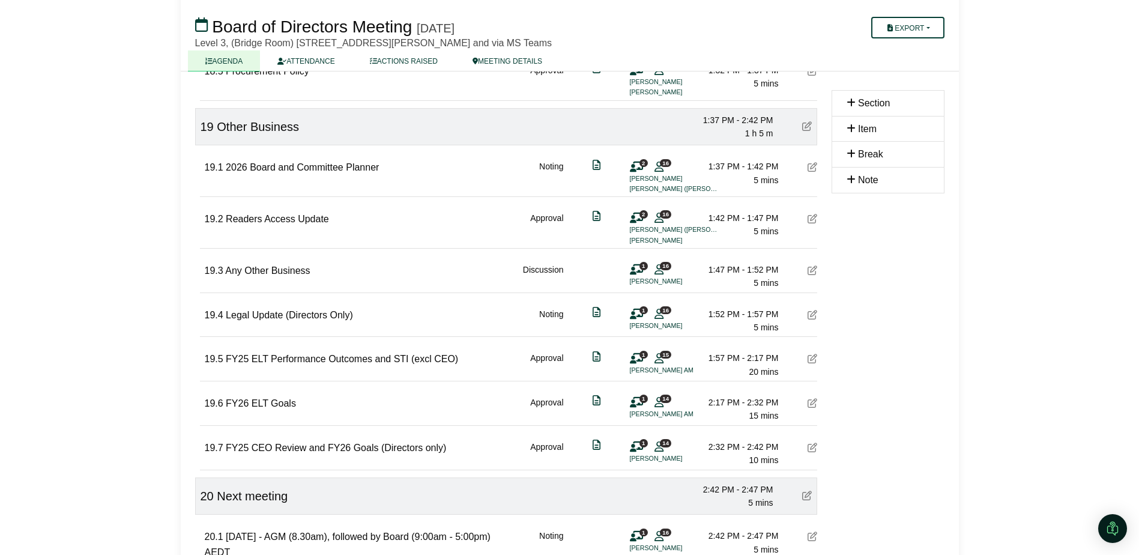
scroll to position [2401, 0]
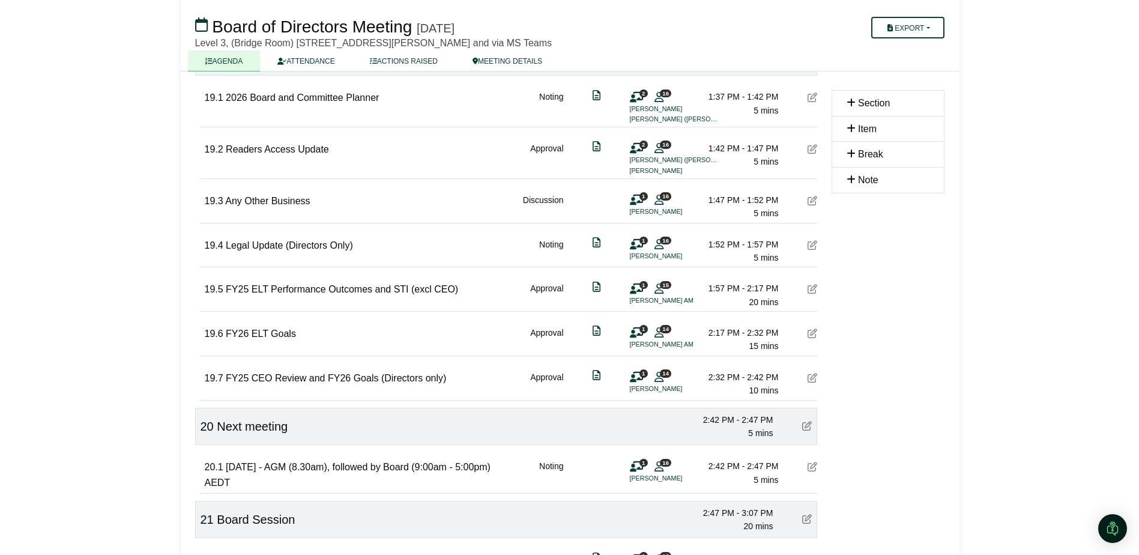
click at [814, 284] on icon at bounding box center [812, 289] width 10 height 10
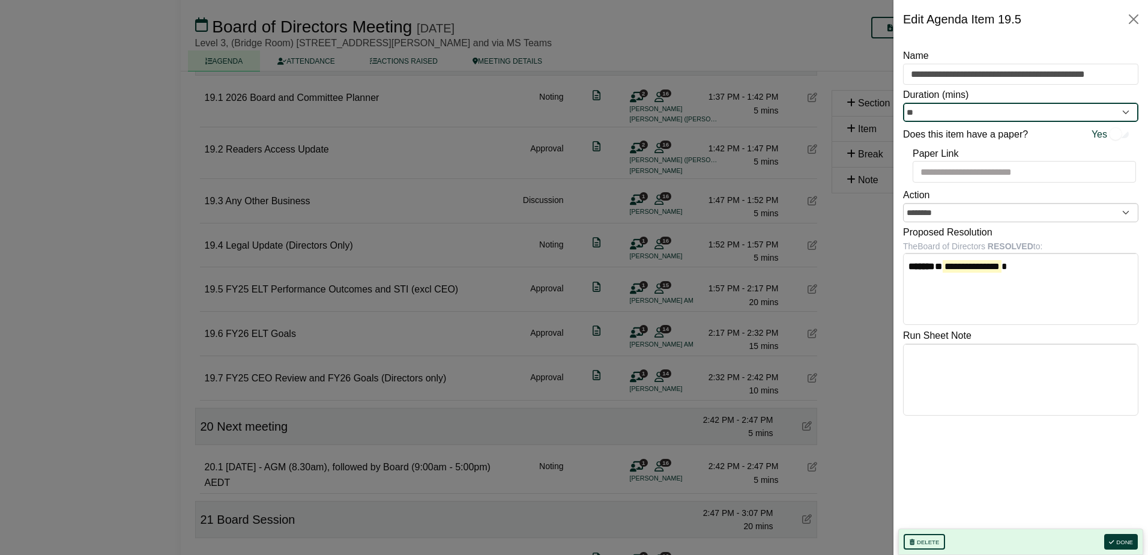
click at [960, 114] on input "**" at bounding box center [1020, 112] width 235 height 19
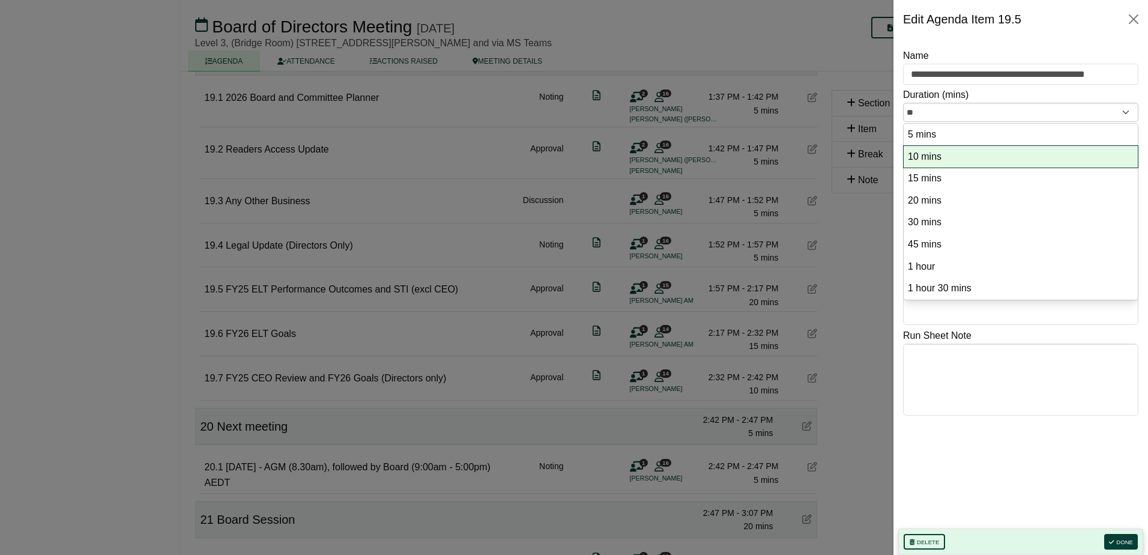
click at [953, 151] on option "10 mins" at bounding box center [1020, 157] width 228 height 16
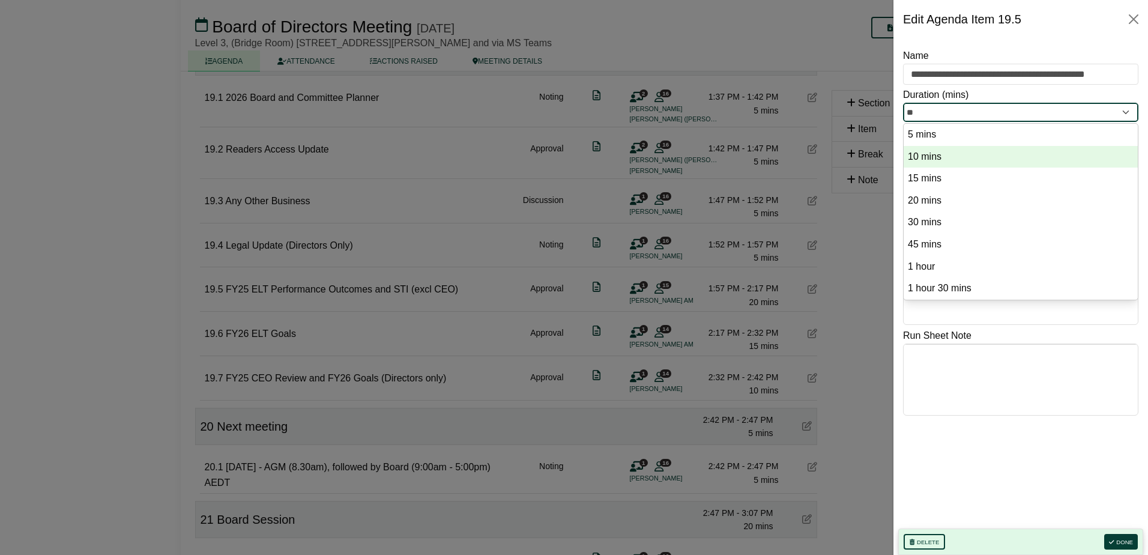
type input "**"
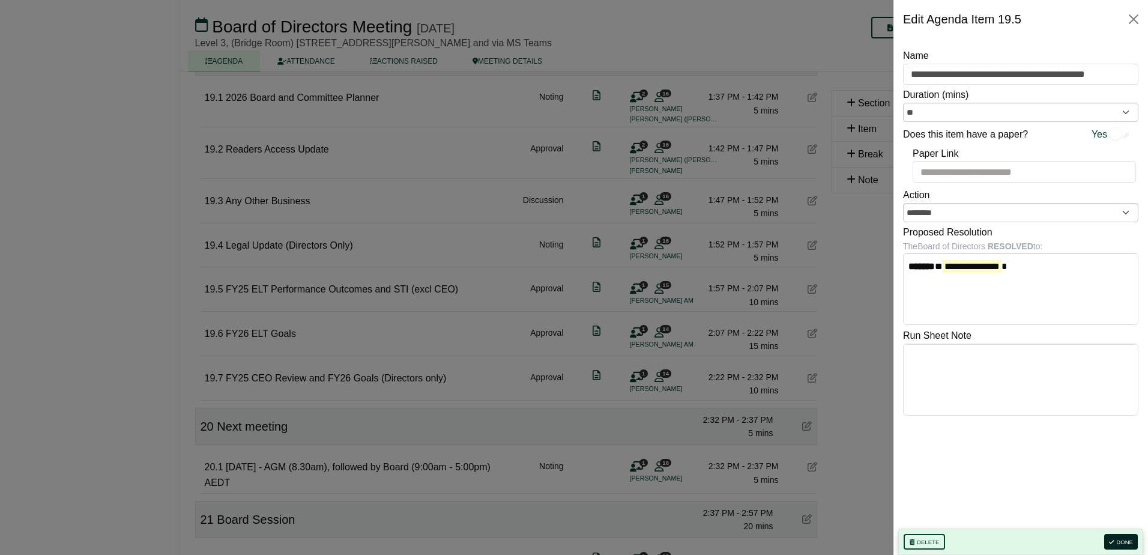
click at [1127, 539] on button "Done" at bounding box center [1121, 542] width 34 height 16
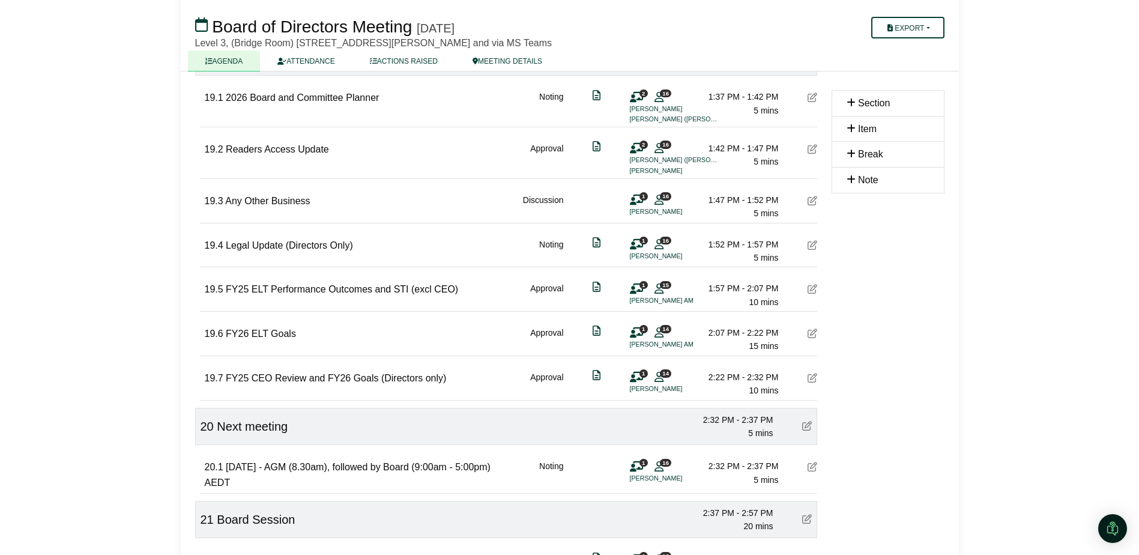
click at [816, 333] on icon at bounding box center [812, 333] width 10 height 10
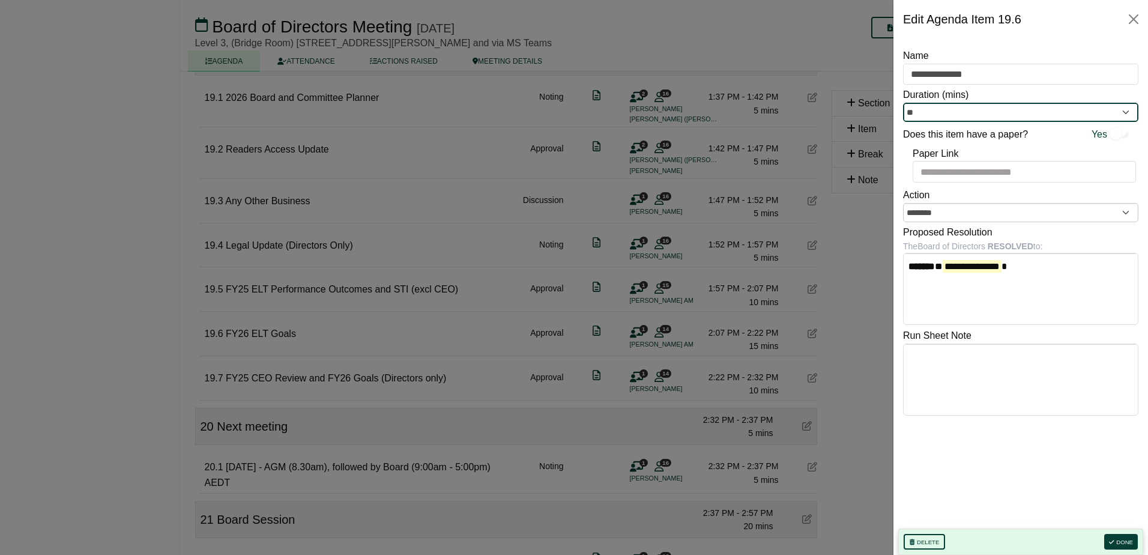
click at [949, 112] on input "**" at bounding box center [1020, 112] width 235 height 19
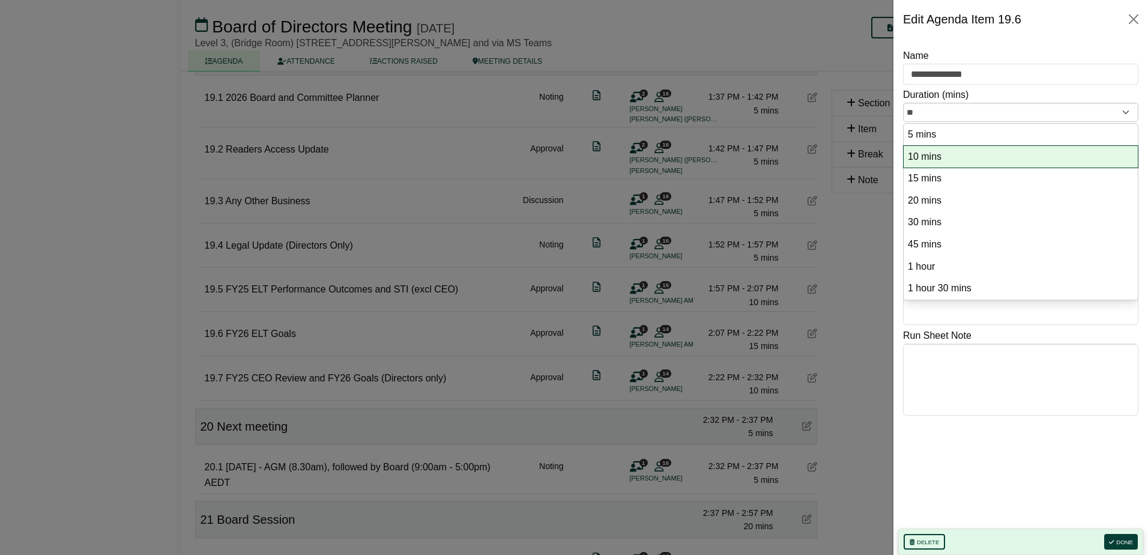
click at [940, 152] on option "10 mins" at bounding box center [1020, 157] width 228 height 16
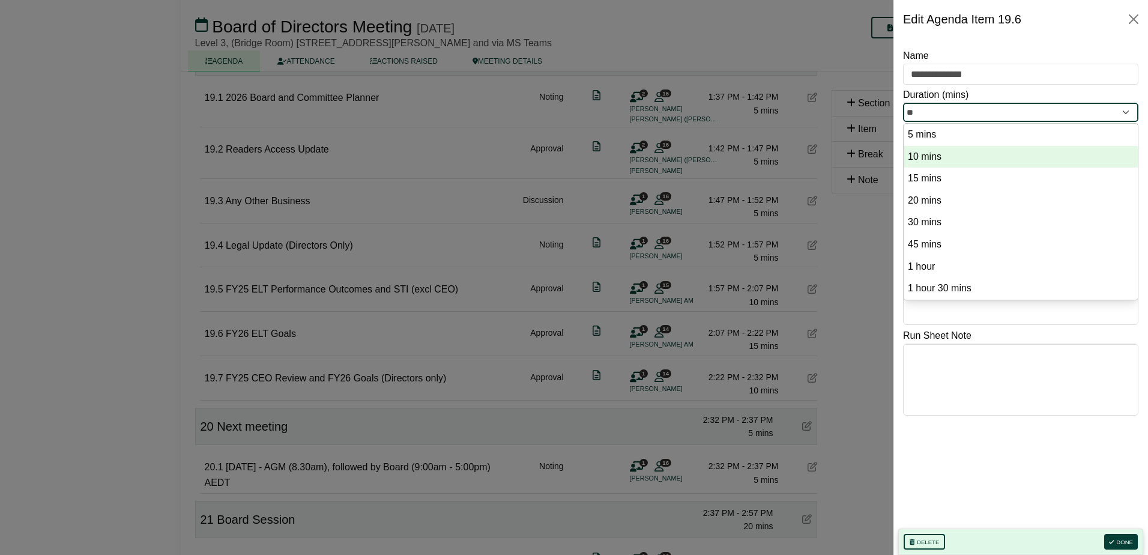
type input "**"
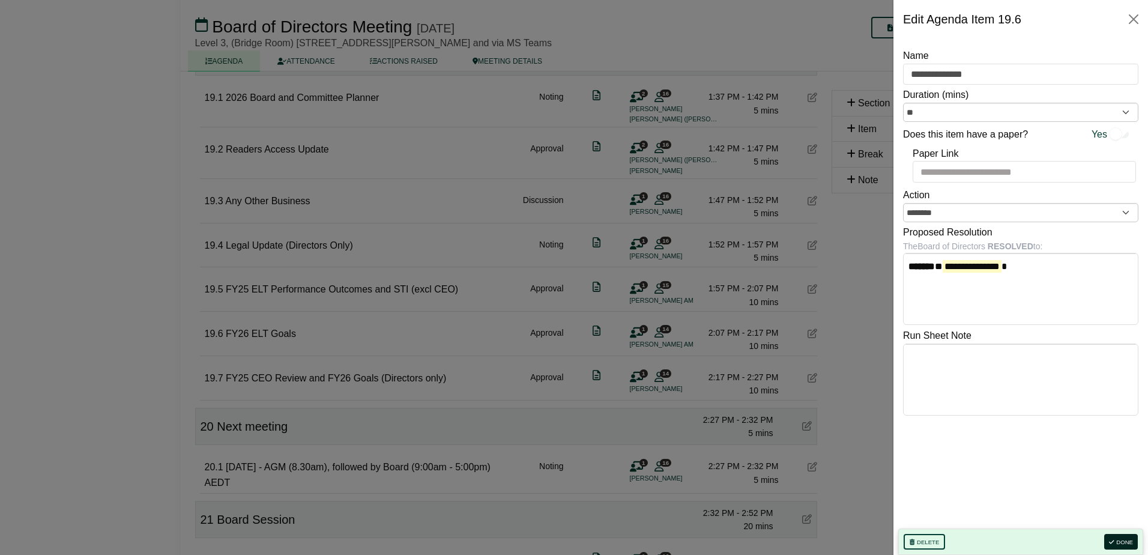
click at [1119, 543] on button "Done" at bounding box center [1121, 542] width 34 height 16
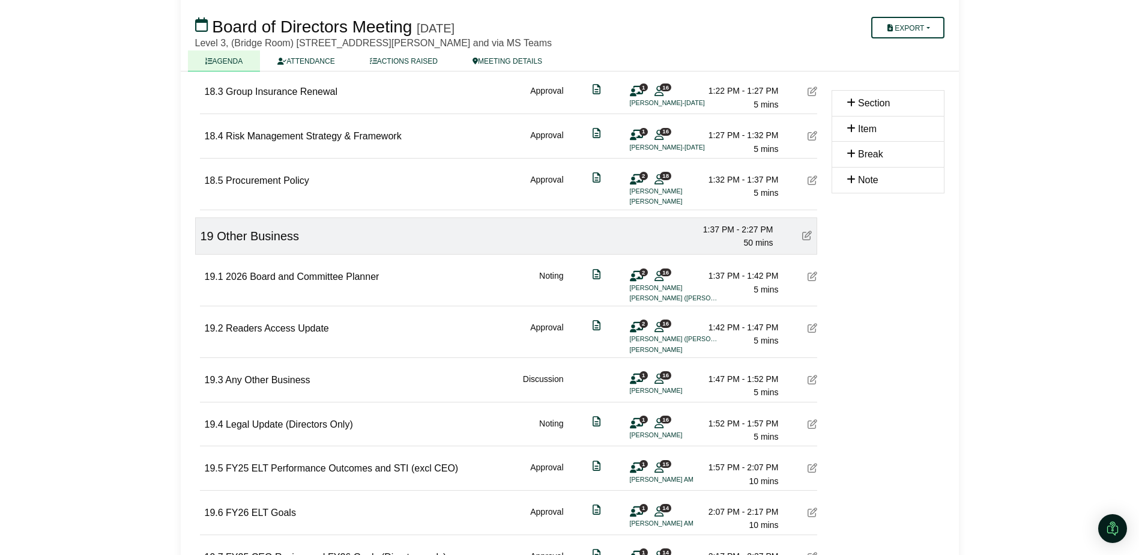
scroll to position [1981, 0]
